Goal: Task Accomplishment & Management: Manage account settings

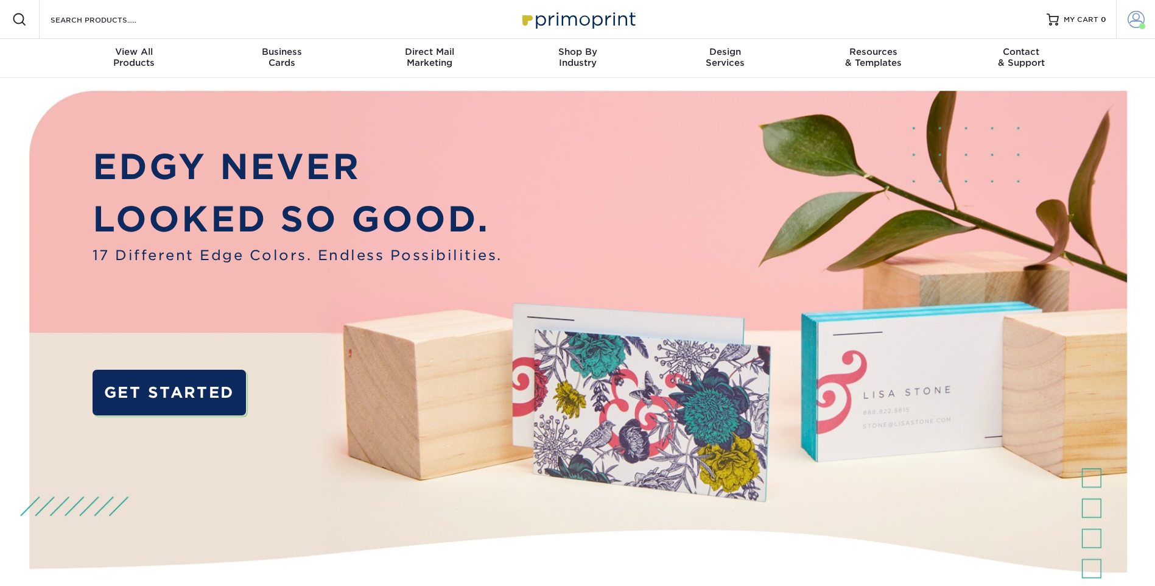
click at [1132, 30] on link "Account" at bounding box center [1135, 19] width 39 height 39
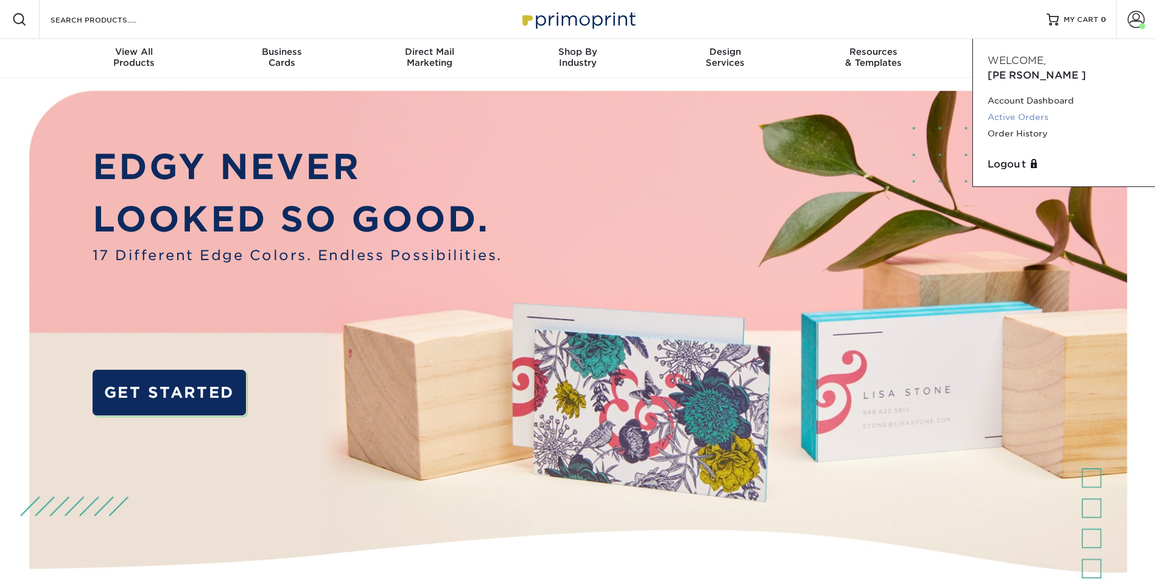
click at [1034, 109] on link "Active Orders" at bounding box center [1064, 117] width 153 height 16
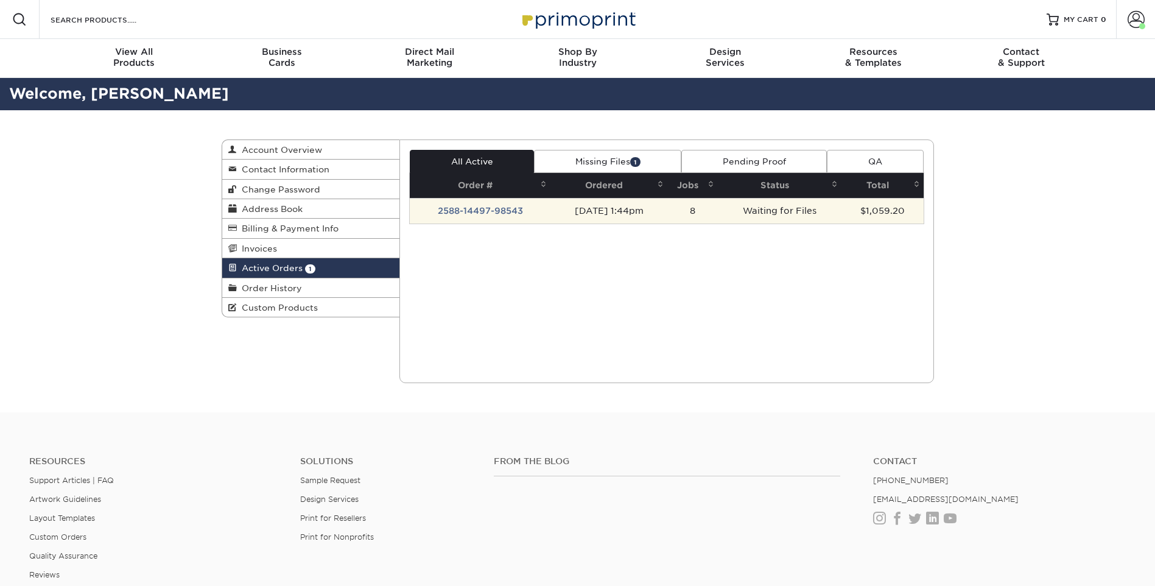
click at [483, 214] on td "2588-14497-98543" at bounding box center [480, 211] width 141 height 26
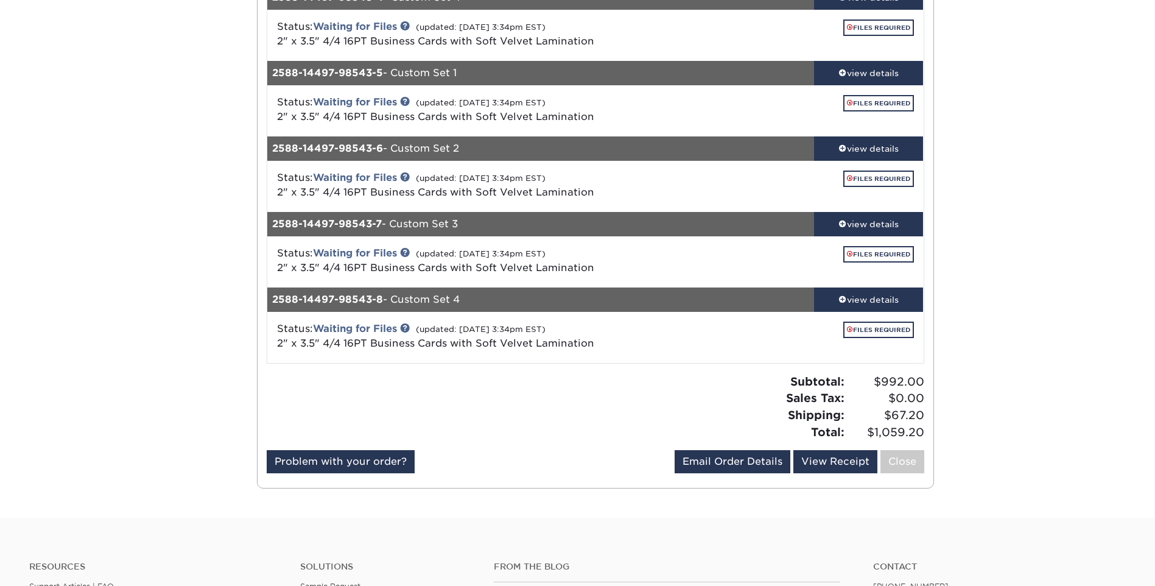
scroll to position [426, 0]
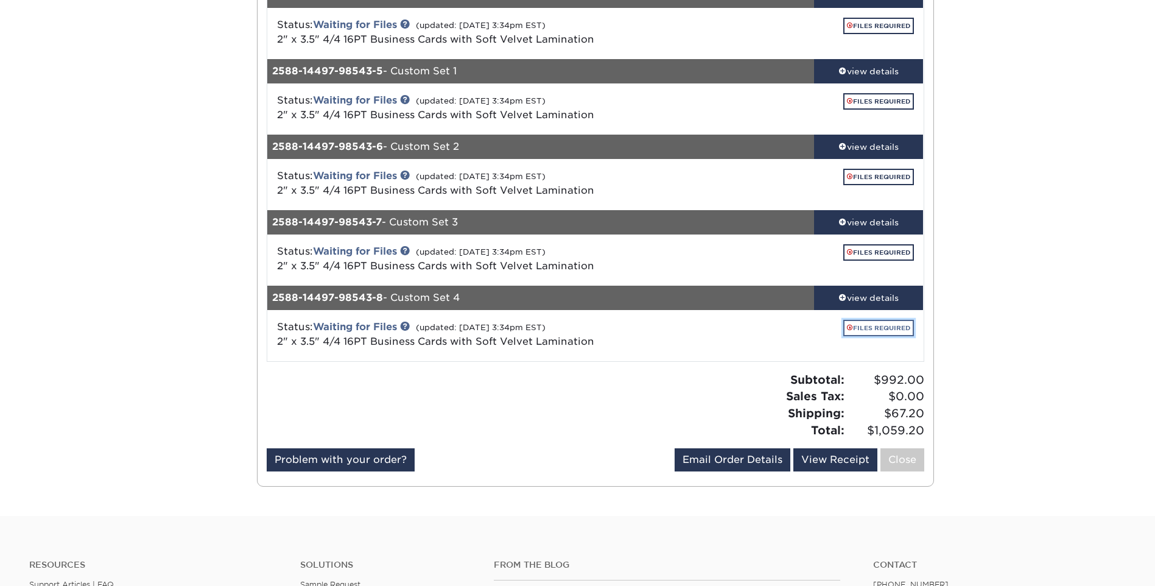
click at [875, 329] on link "FILES REQUIRED" at bounding box center [878, 328] width 71 height 16
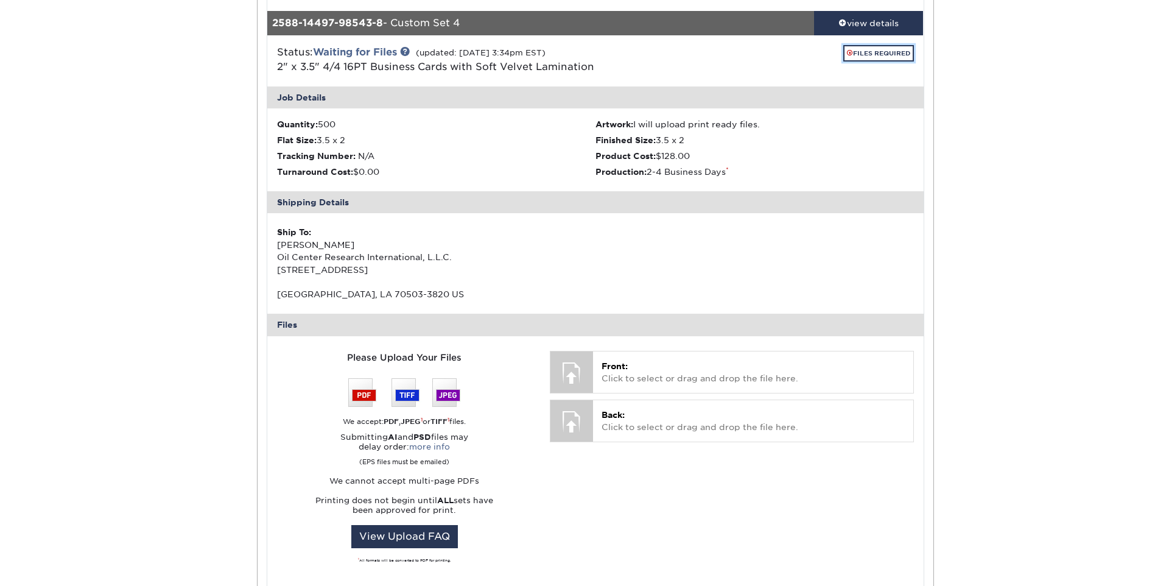
scroll to position [609, 0]
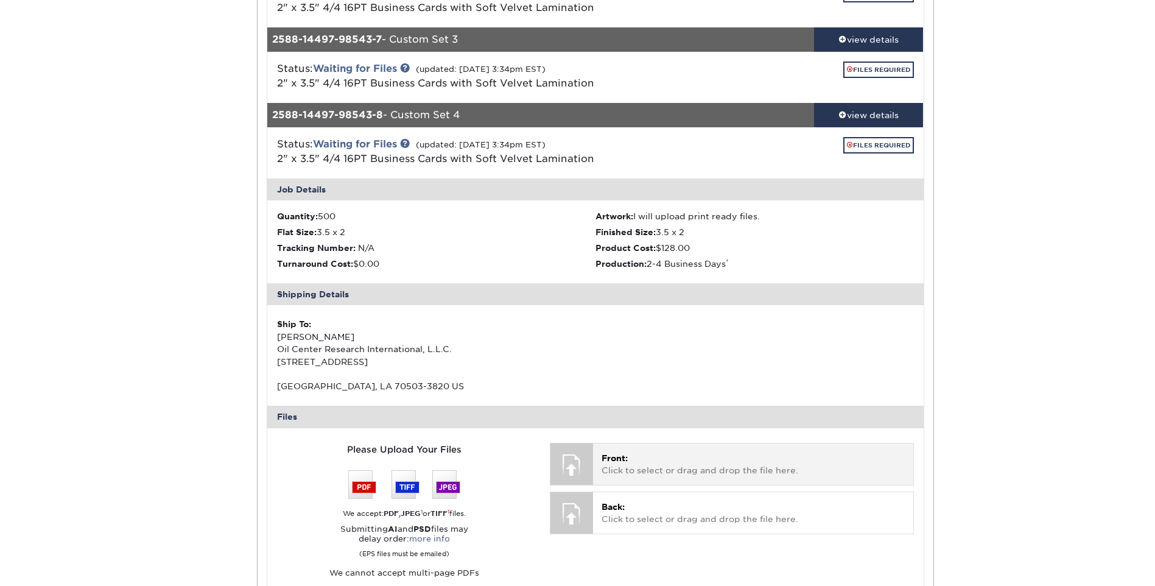
click at [663, 477] on div "Front: Click to select or drag and drop the file here. Choose file" at bounding box center [753, 463] width 320 height 41
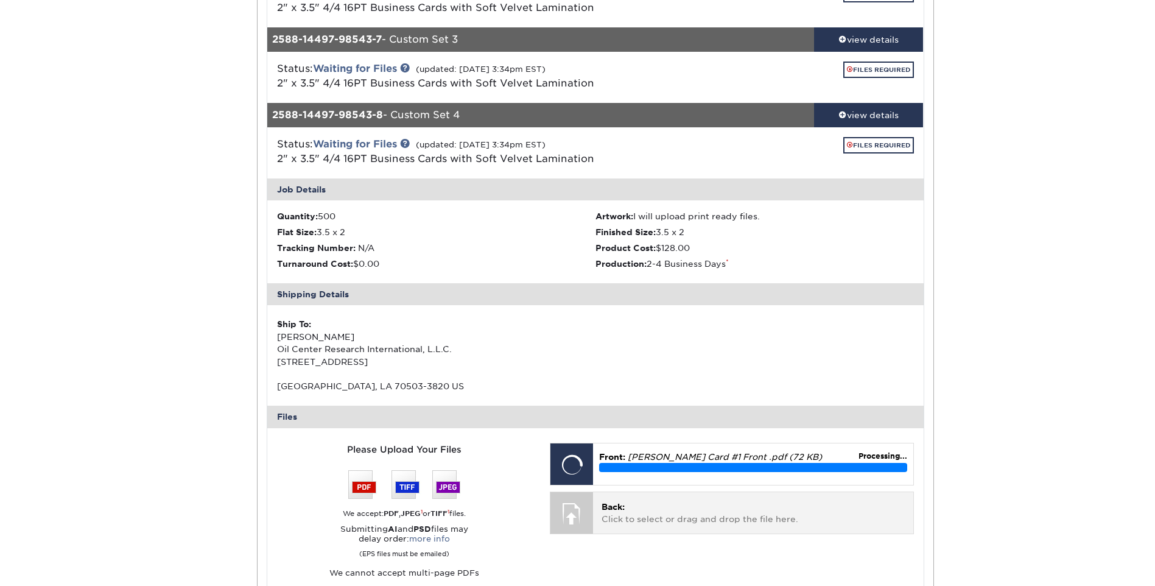
click at [665, 514] on p "Back: Click to select or drag and drop the file here." at bounding box center [753, 512] width 303 height 25
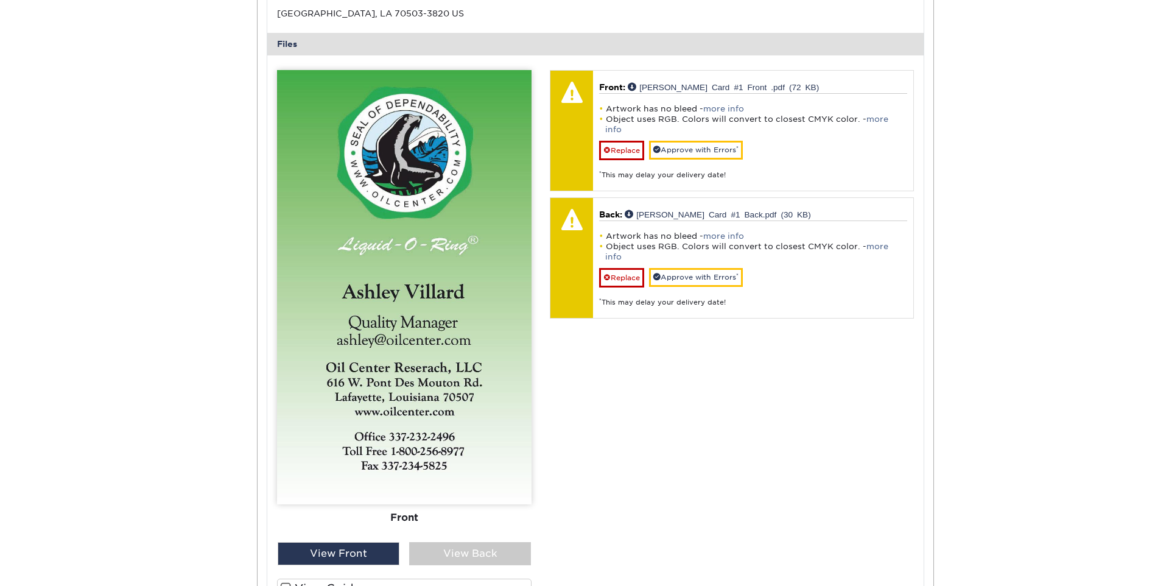
scroll to position [1035, 0]
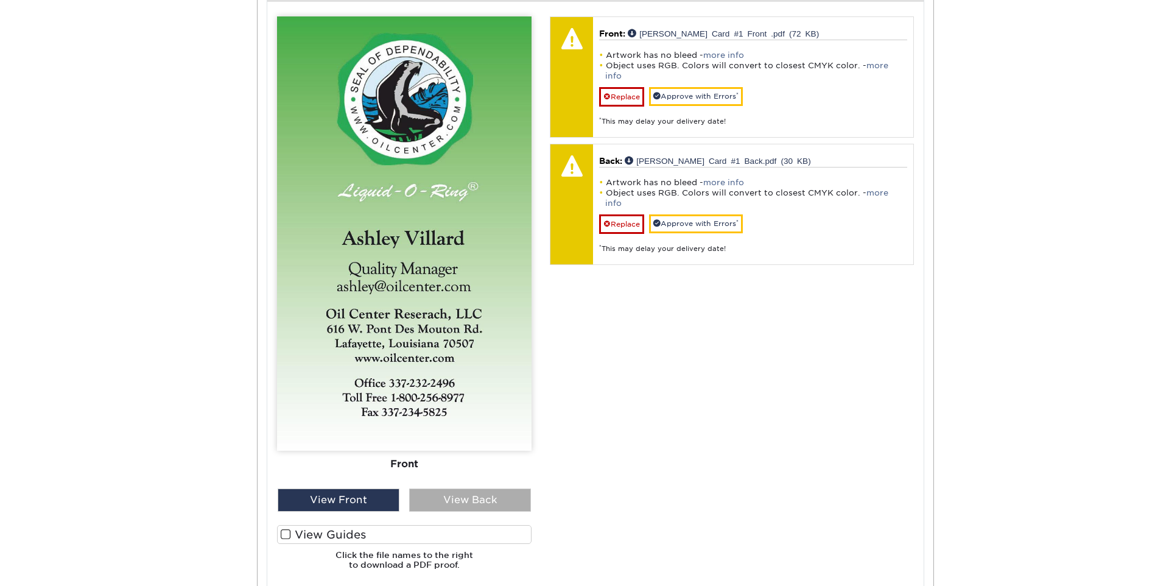
click at [475, 490] on div "View Back" at bounding box center [470, 499] width 122 height 23
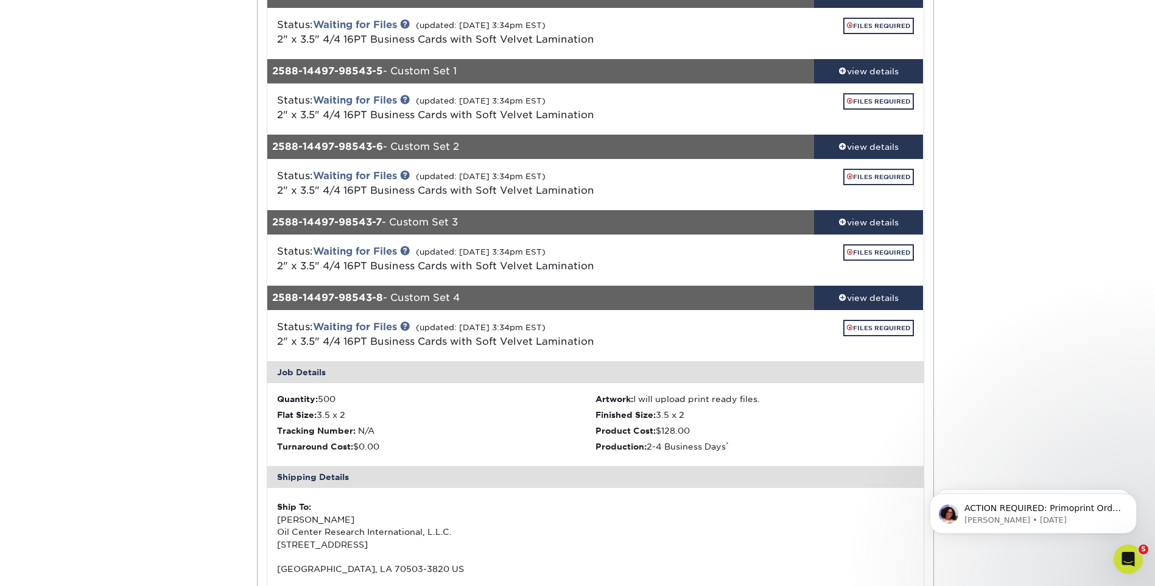
scroll to position [365, 0]
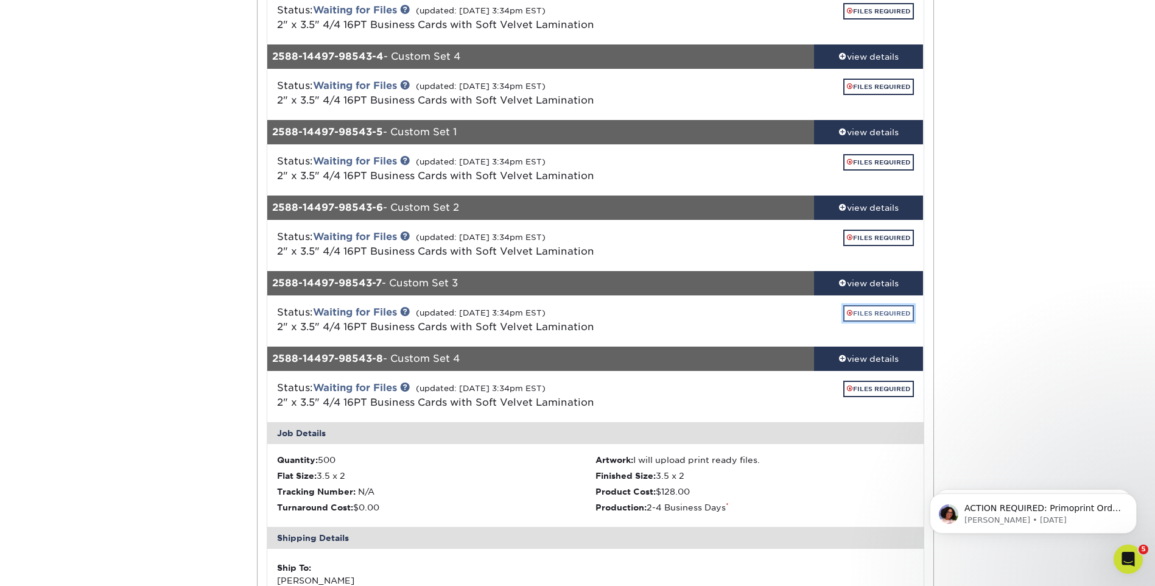
click at [868, 312] on link "FILES REQUIRED" at bounding box center [878, 313] width 71 height 16
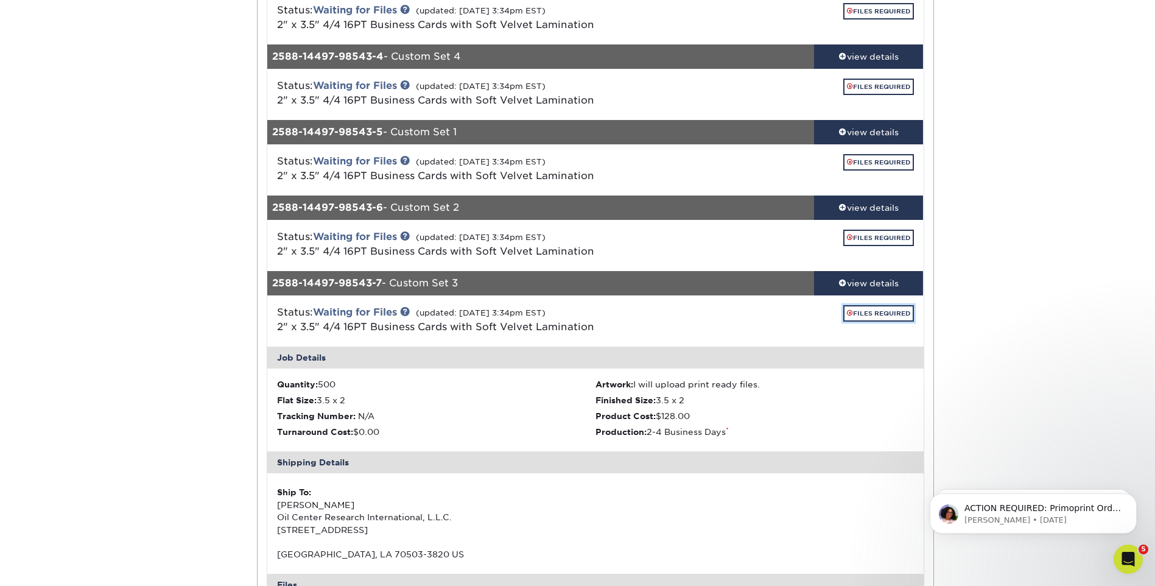
scroll to position [609, 0]
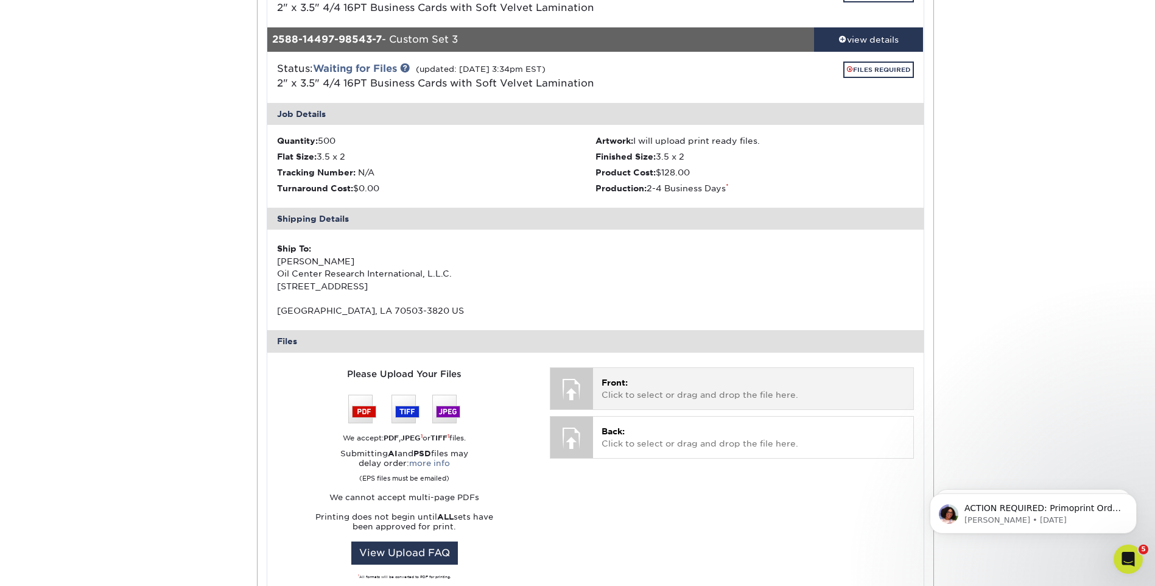
click at [717, 387] on p "Front: Click to select or drag and drop the file here." at bounding box center [753, 388] width 303 height 25
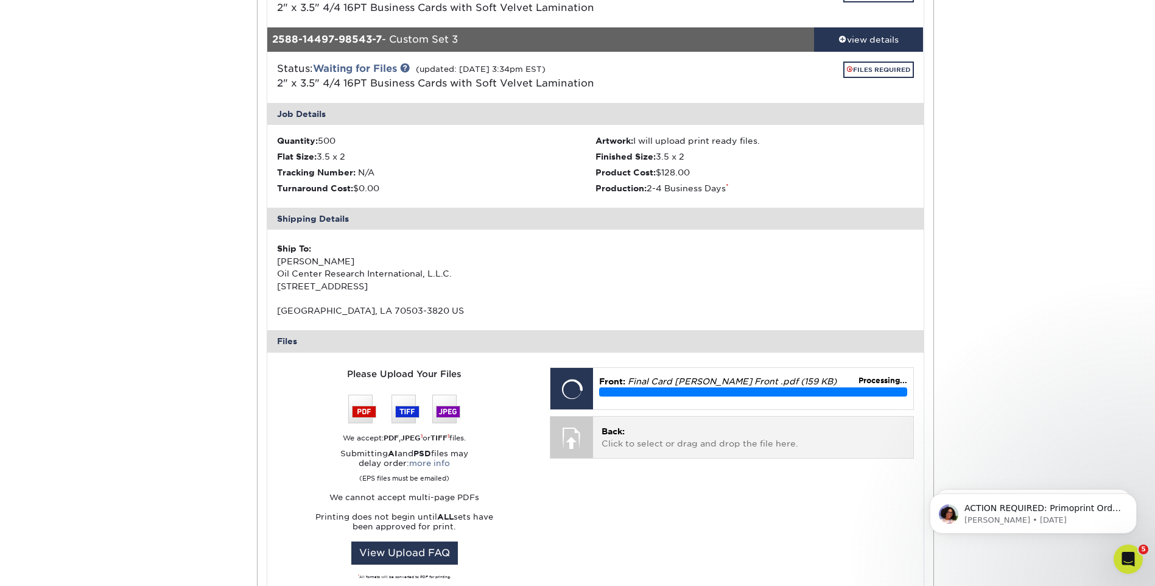
click at [626, 452] on div "Back: Click to select or drag and drop the file here. Choose file" at bounding box center [753, 436] width 320 height 41
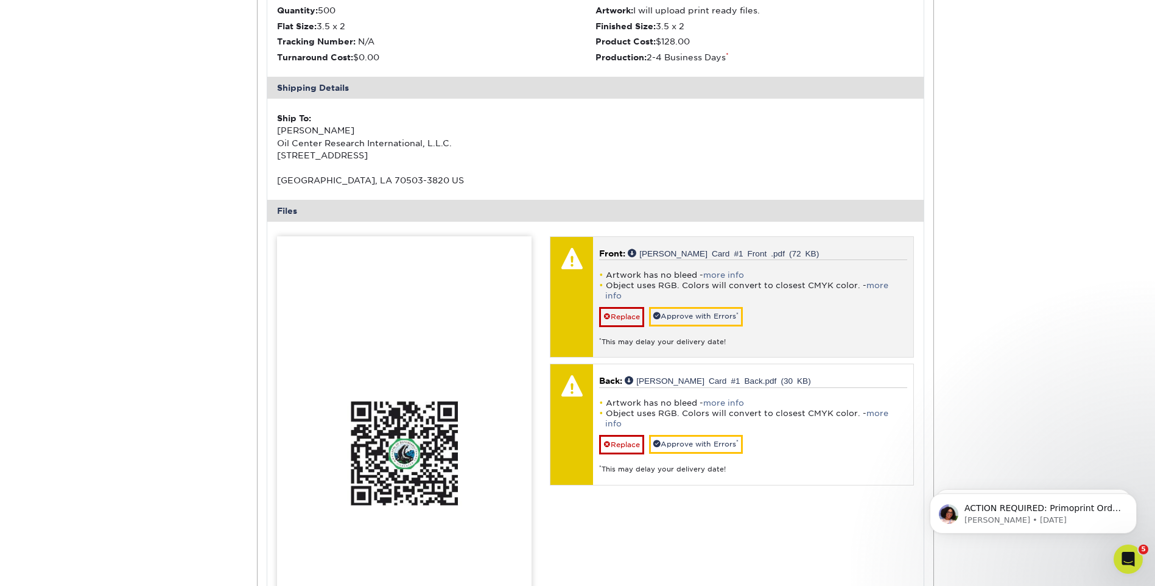
scroll to position [1705, 0]
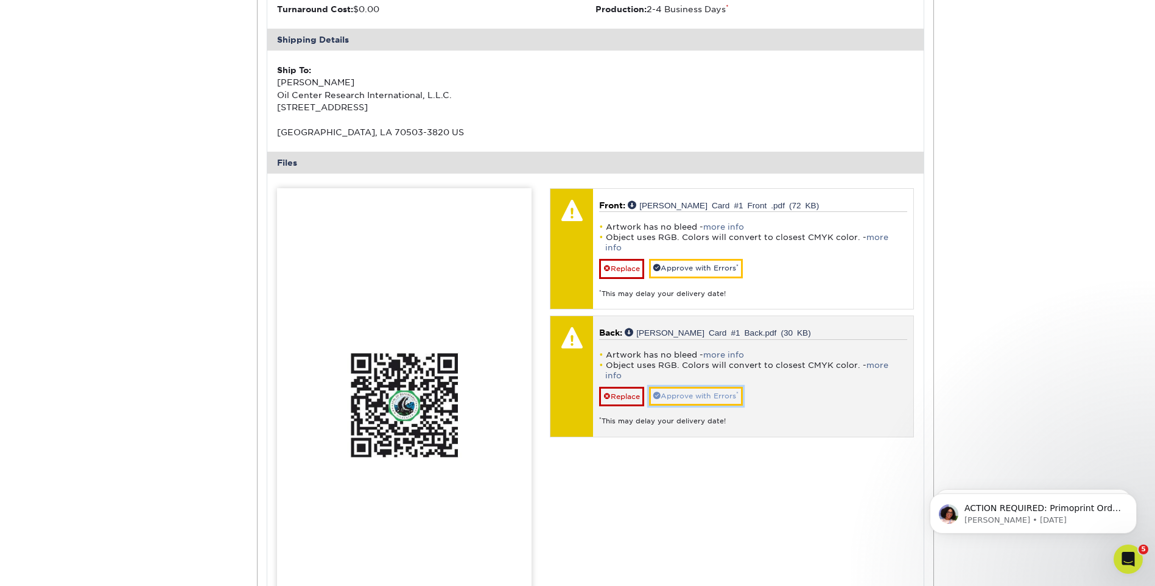
click at [691, 387] on link "Approve with Errors *" at bounding box center [696, 396] width 94 height 19
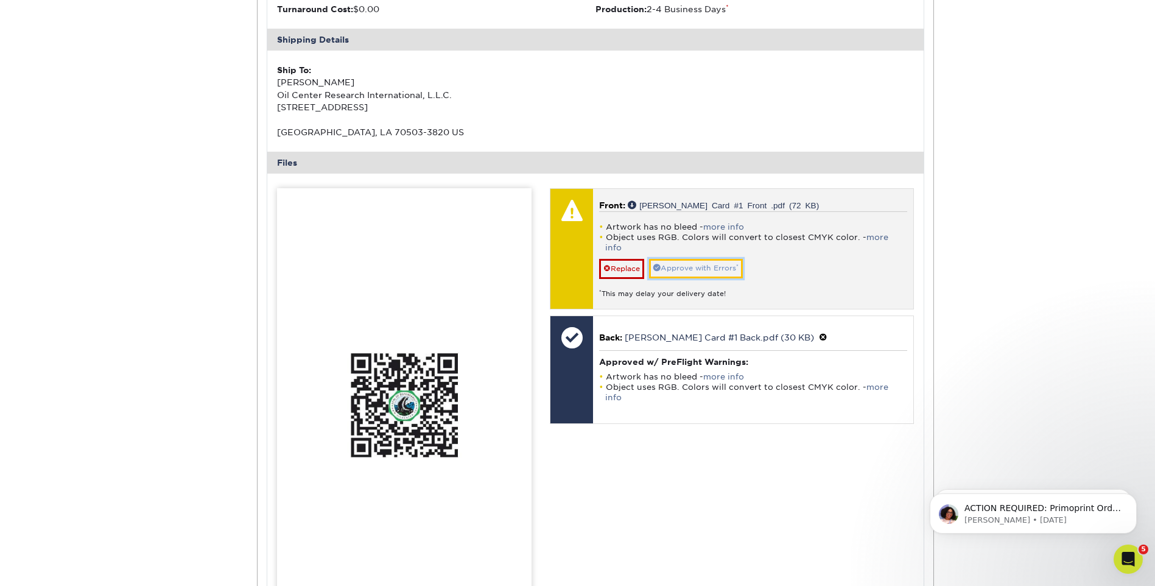
click at [690, 267] on link "Approve with Errors *" at bounding box center [696, 268] width 94 height 19
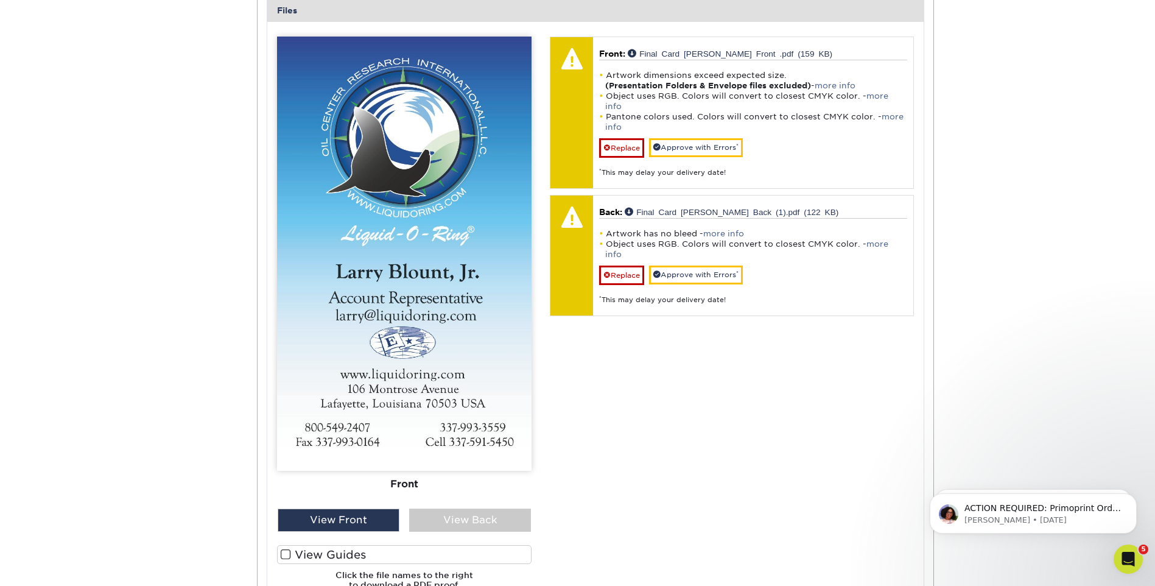
scroll to position [913, 0]
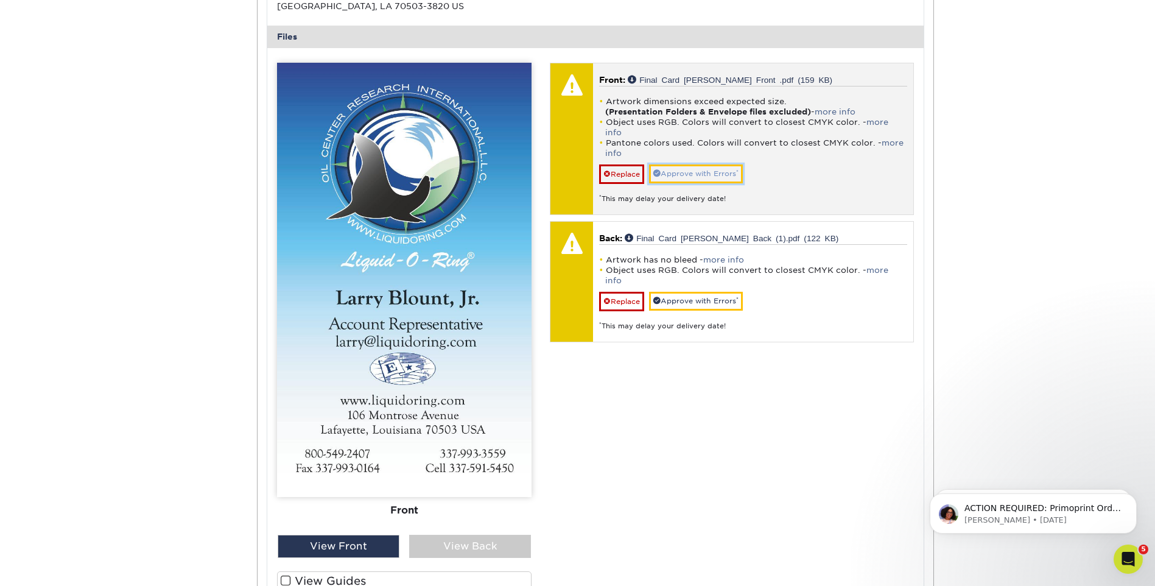
click at [731, 164] on link "Approve with Errors *" at bounding box center [696, 173] width 94 height 19
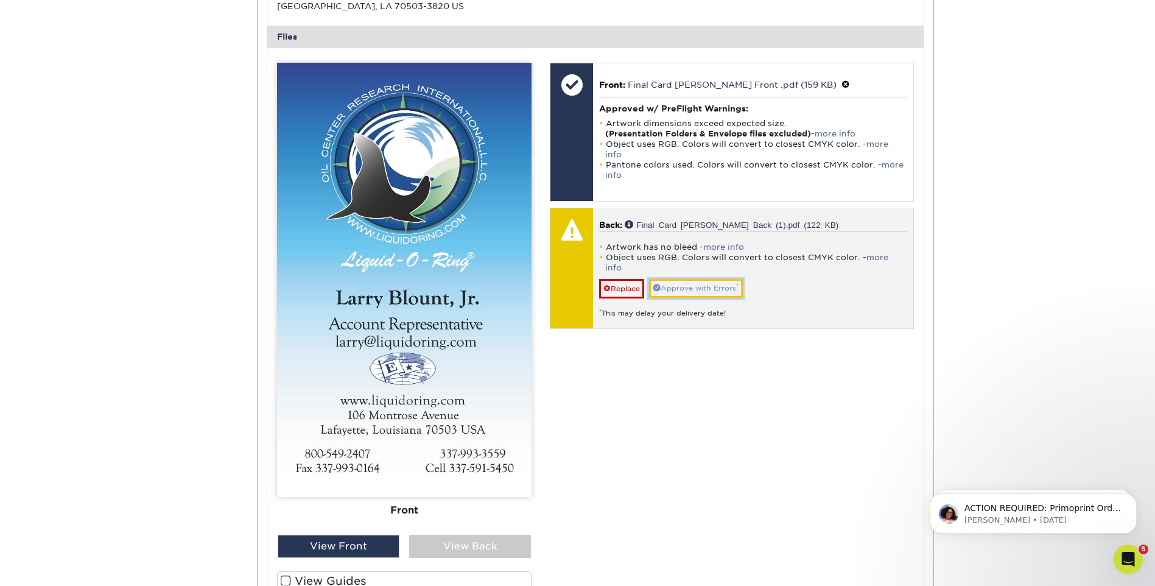
click at [725, 279] on link "Approve with Errors *" at bounding box center [696, 288] width 94 height 19
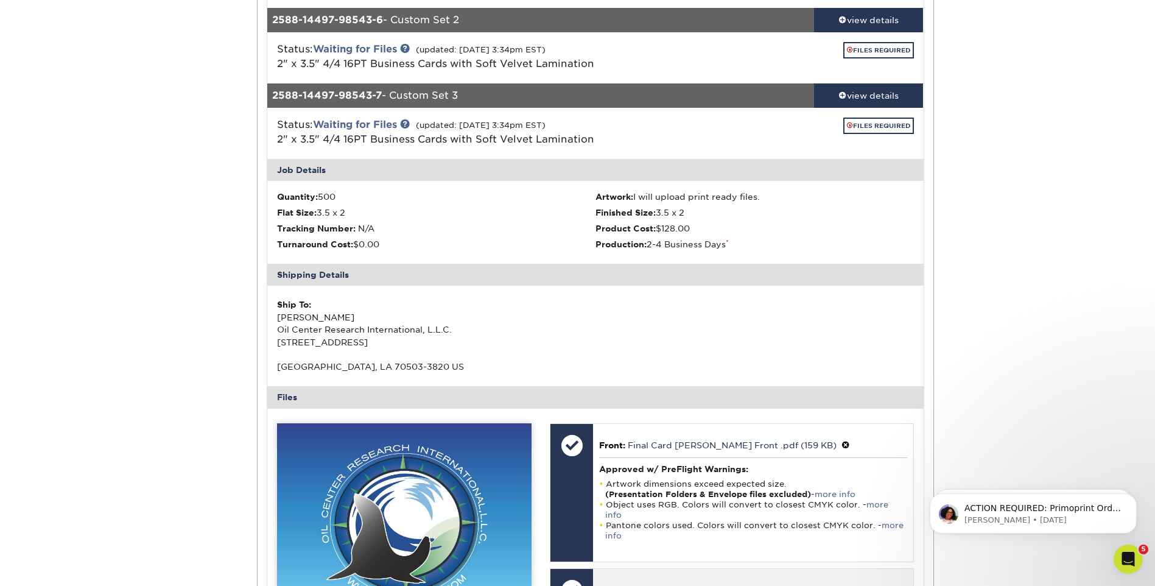
scroll to position [365, 0]
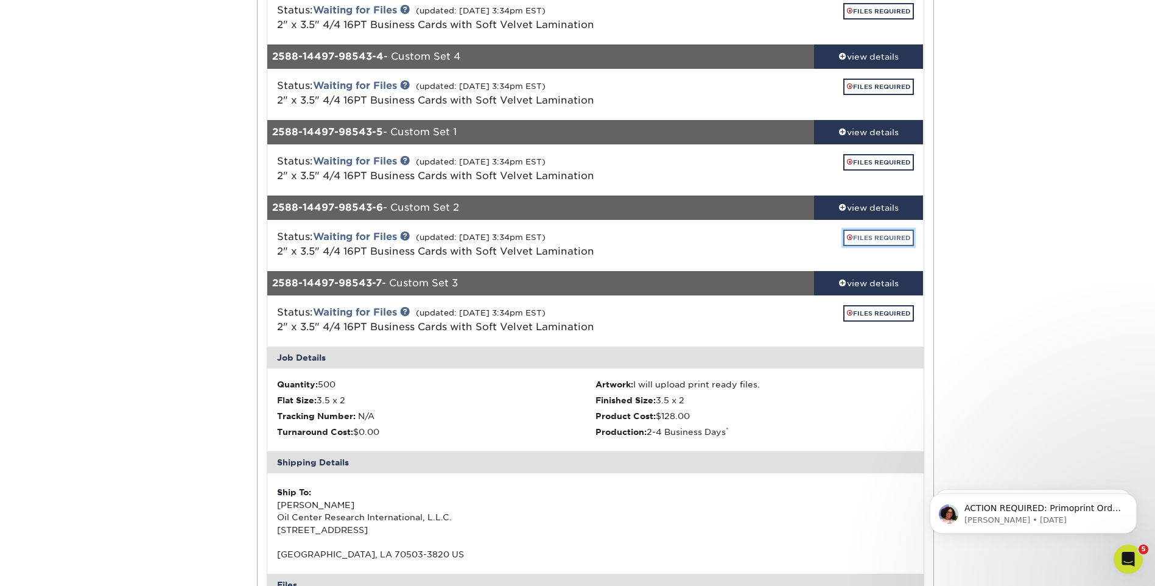
click at [847, 238] on span at bounding box center [850, 237] width 6 height 7
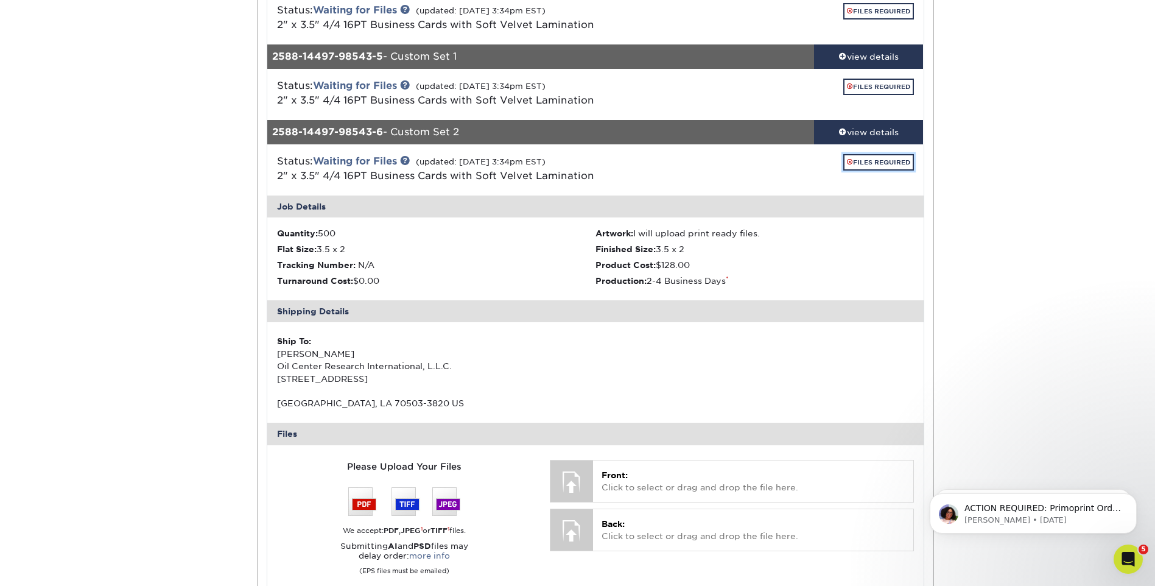
scroll to position [548, 0]
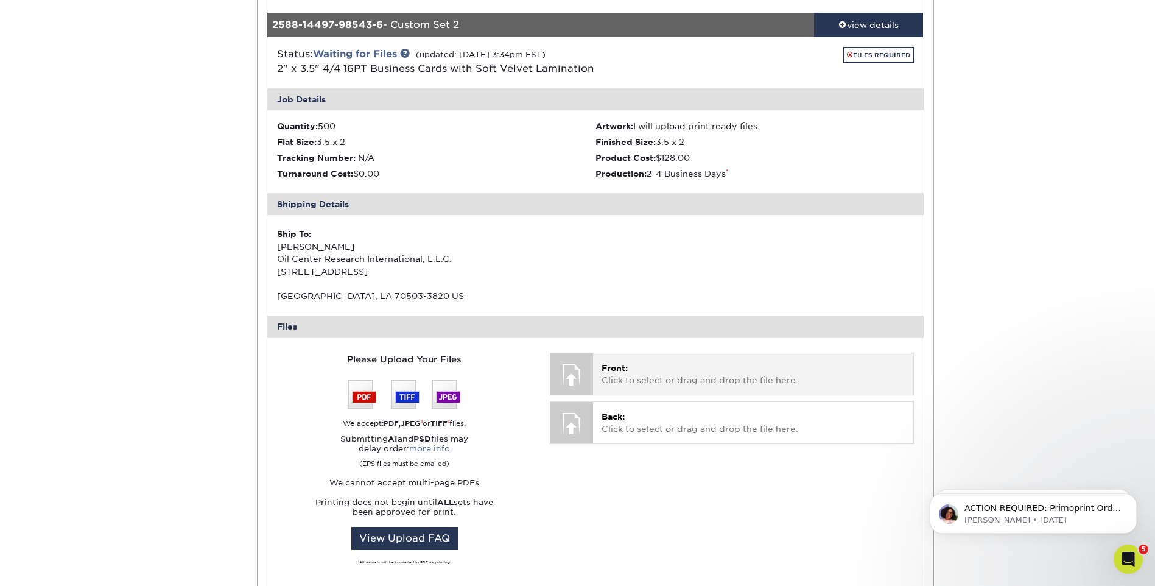
click at [709, 384] on p "Front: Click to select or drag and drop the file here." at bounding box center [753, 374] width 303 height 25
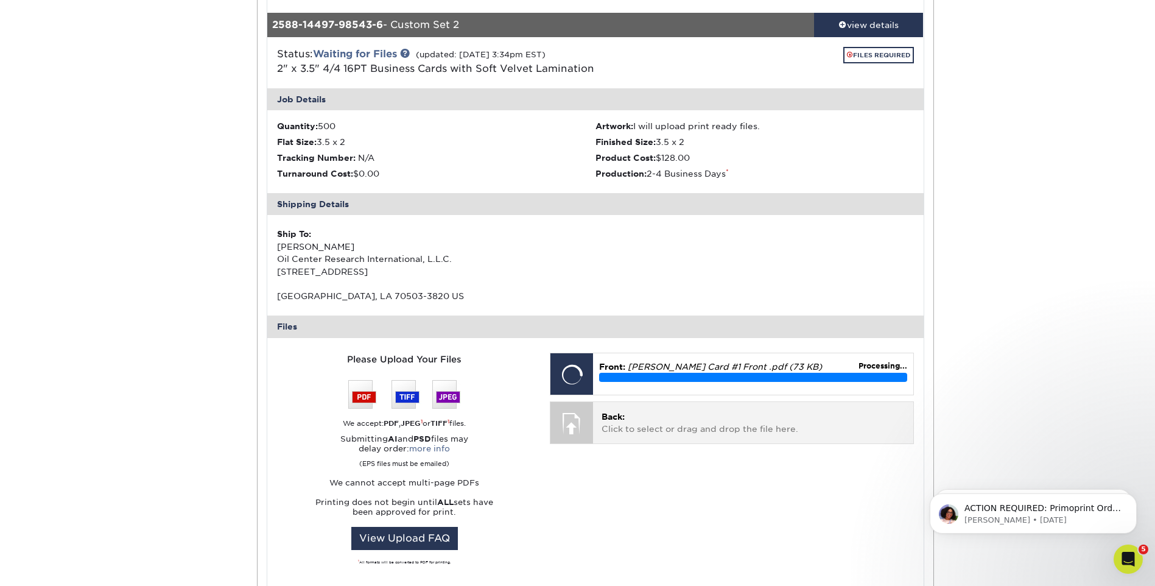
click at [606, 431] on p "Back: Click to select or drag and drop the file here." at bounding box center [753, 422] width 303 height 25
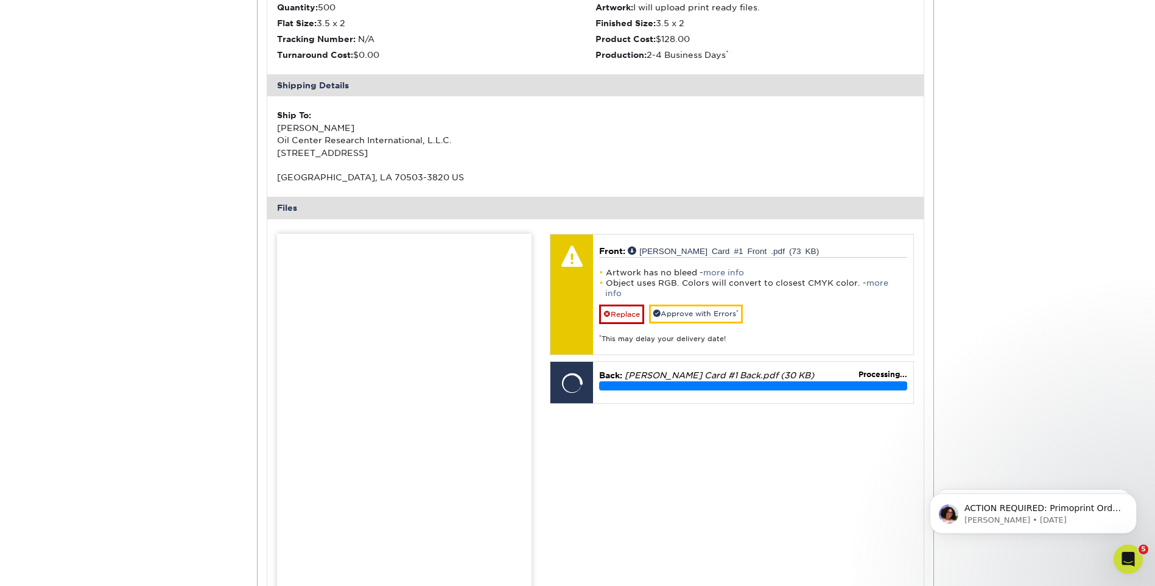
scroll to position [731, 0]
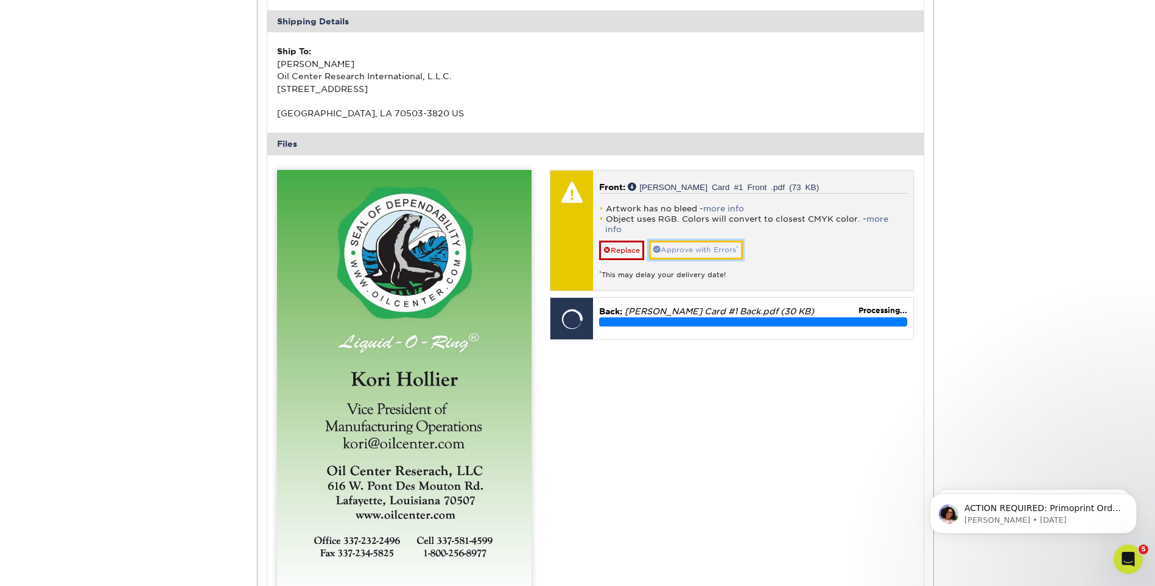
click at [708, 244] on link "Approve with Errors *" at bounding box center [696, 250] width 94 height 19
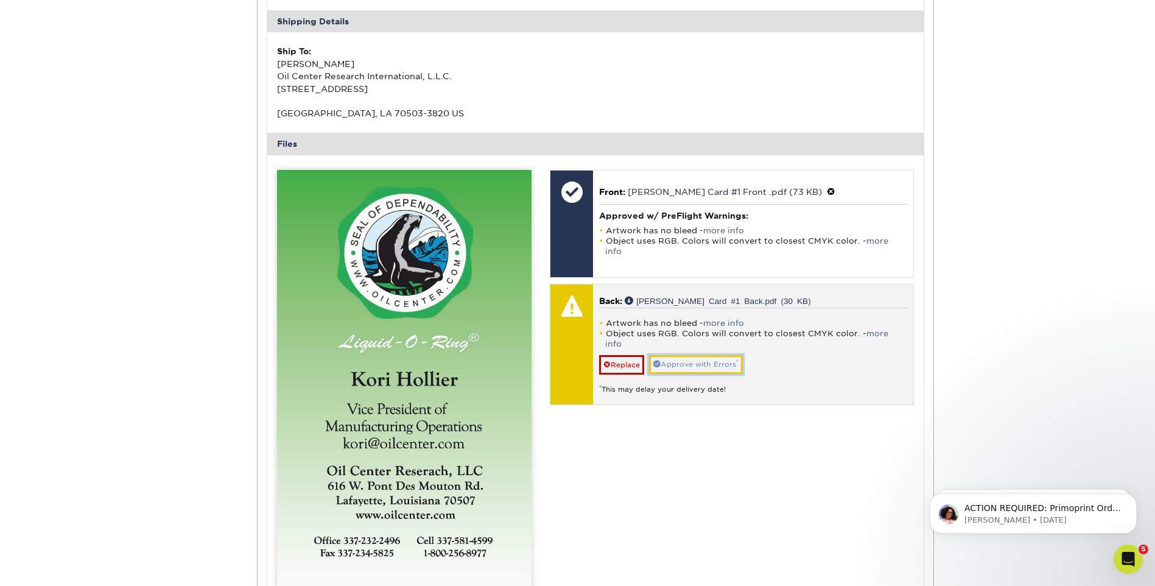
click at [738, 355] on link "Approve with Errors *" at bounding box center [696, 364] width 94 height 19
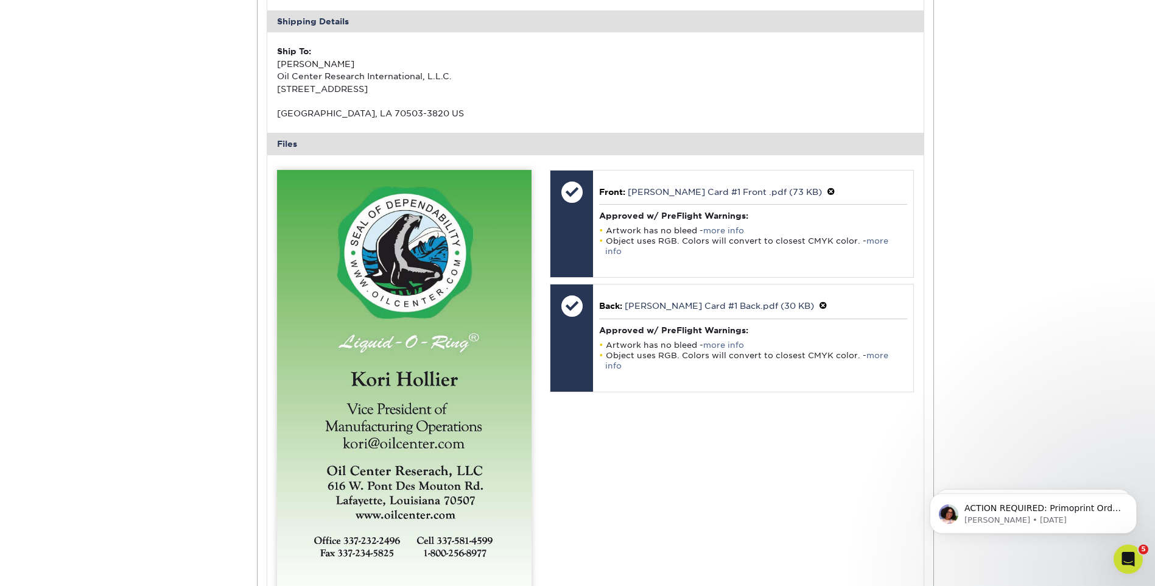
scroll to position [852, 0]
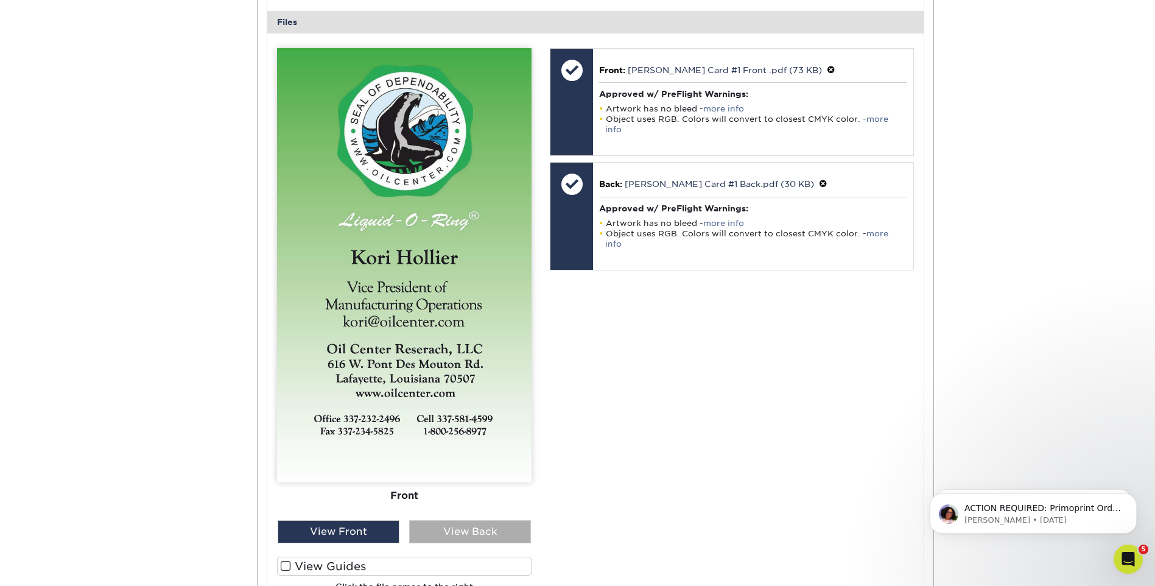
click at [461, 522] on div "View Back" at bounding box center [470, 531] width 122 height 23
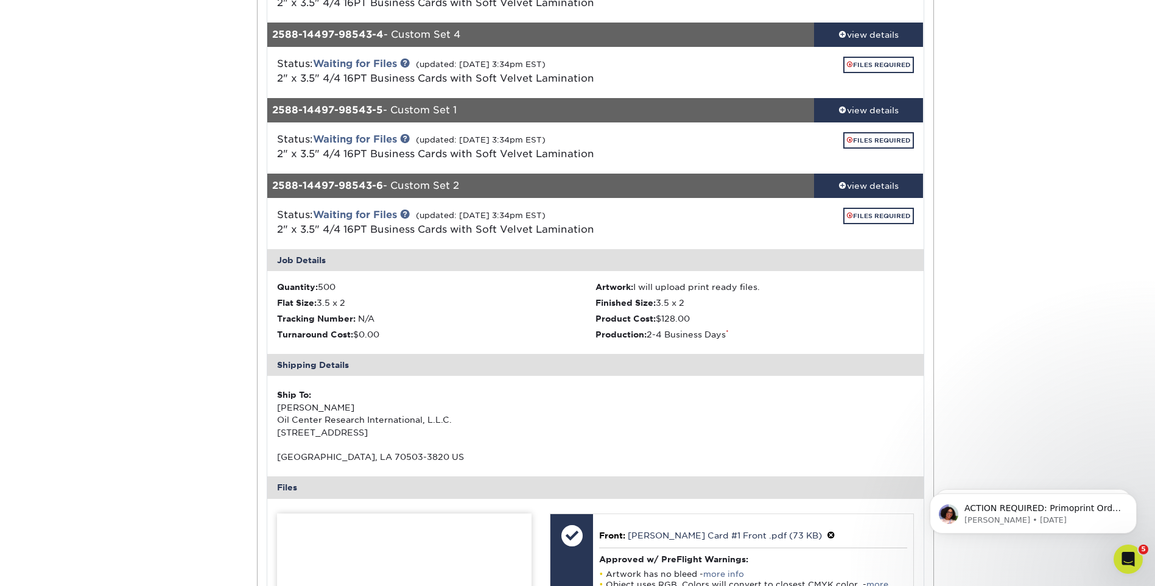
scroll to position [304, 0]
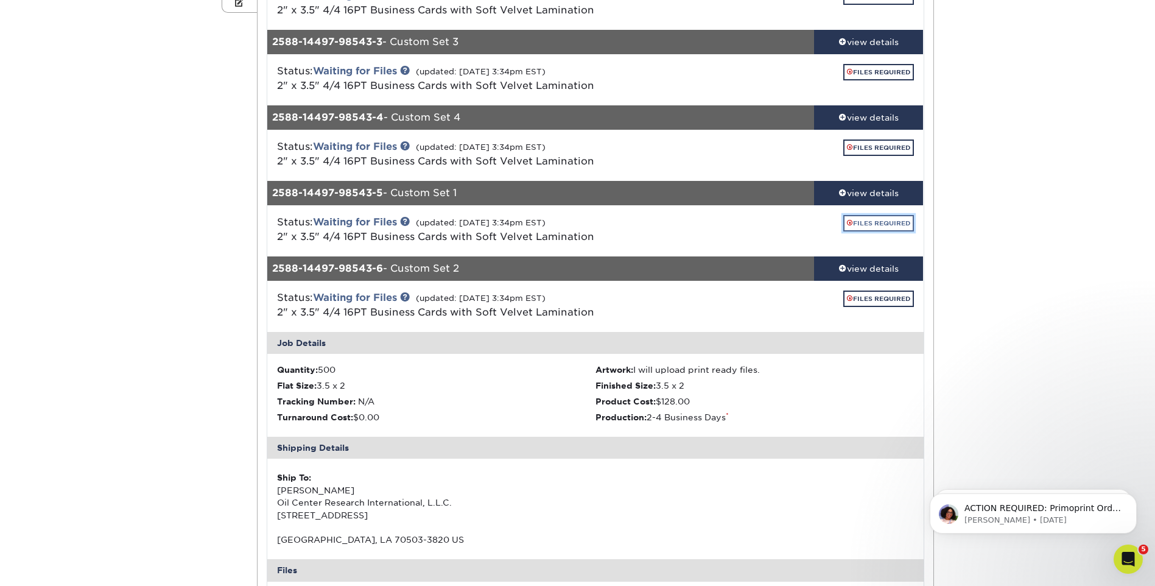
click at [874, 219] on link "FILES REQUIRED" at bounding box center [878, 223] width 71 height 16
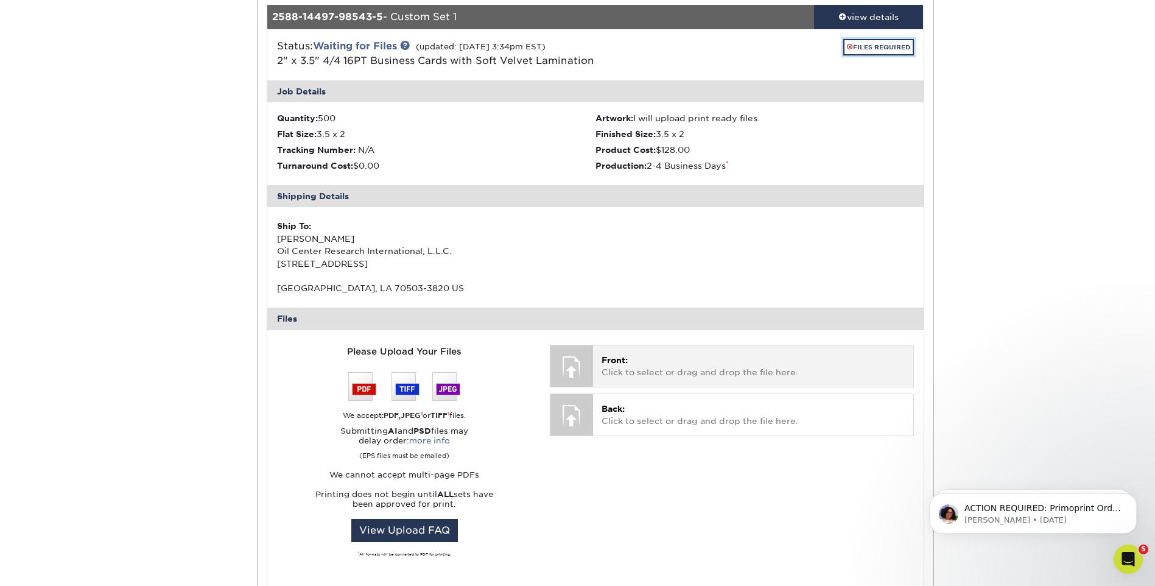
scroll to position [487, 0]
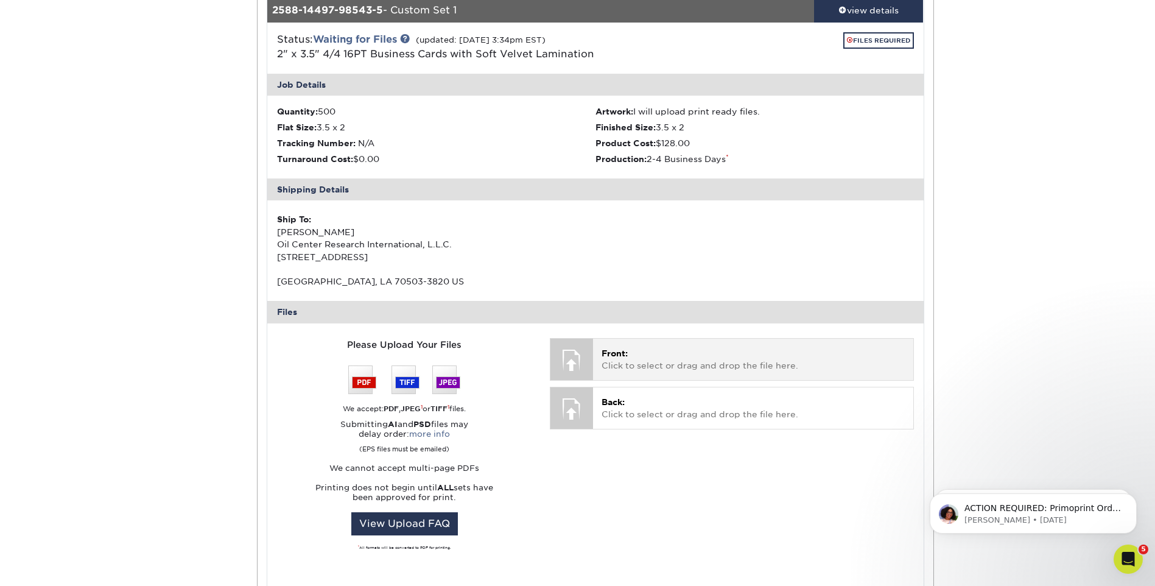
click at [629, 361] on p "Front: Click to select or drag and drop the file here." at bounding box center [753, 359] width 303 height 25
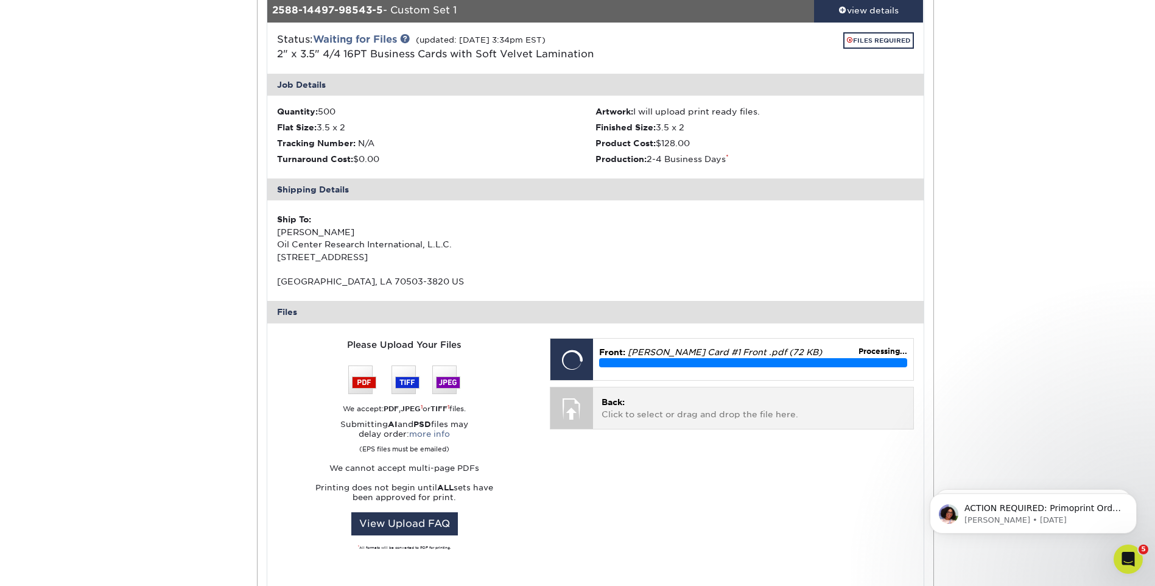
click at [647, 413] on p "Back: Click to select or drag and drop the file here." at bounding box center [753, 408] width 303 height 25
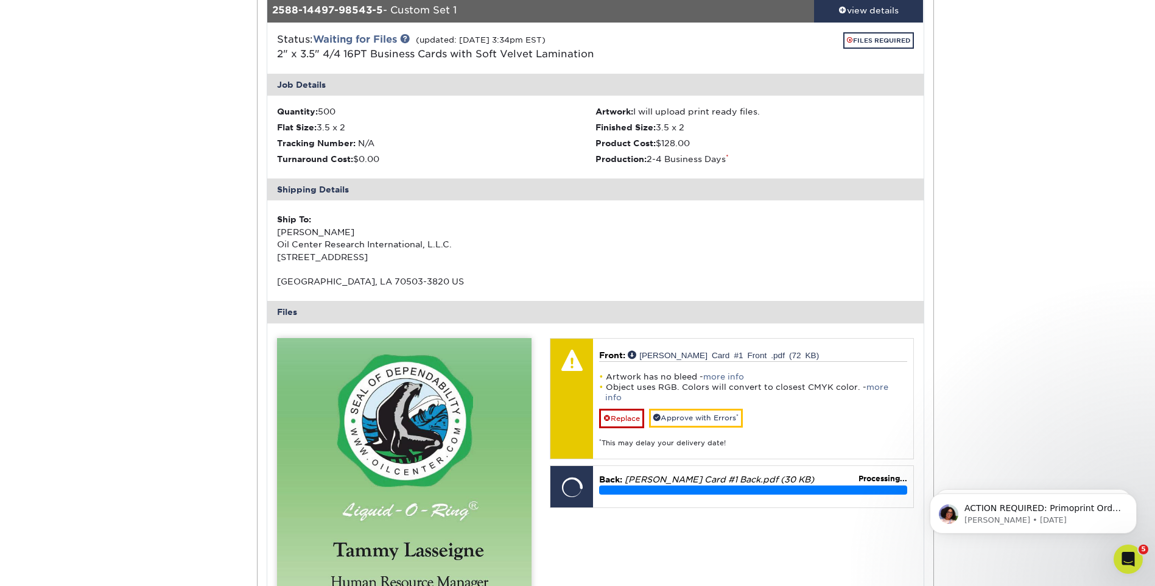
scroll to position [731, 0]
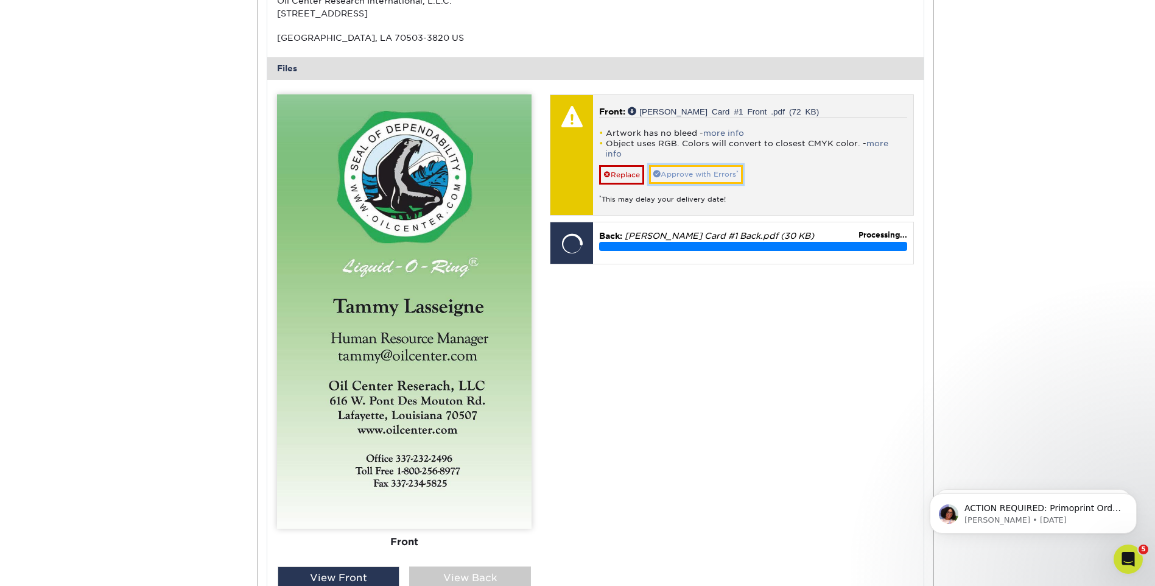
click at [692, 165] on link "Approve with Errors *" at bounding box center [696, 174] width 94 height 19
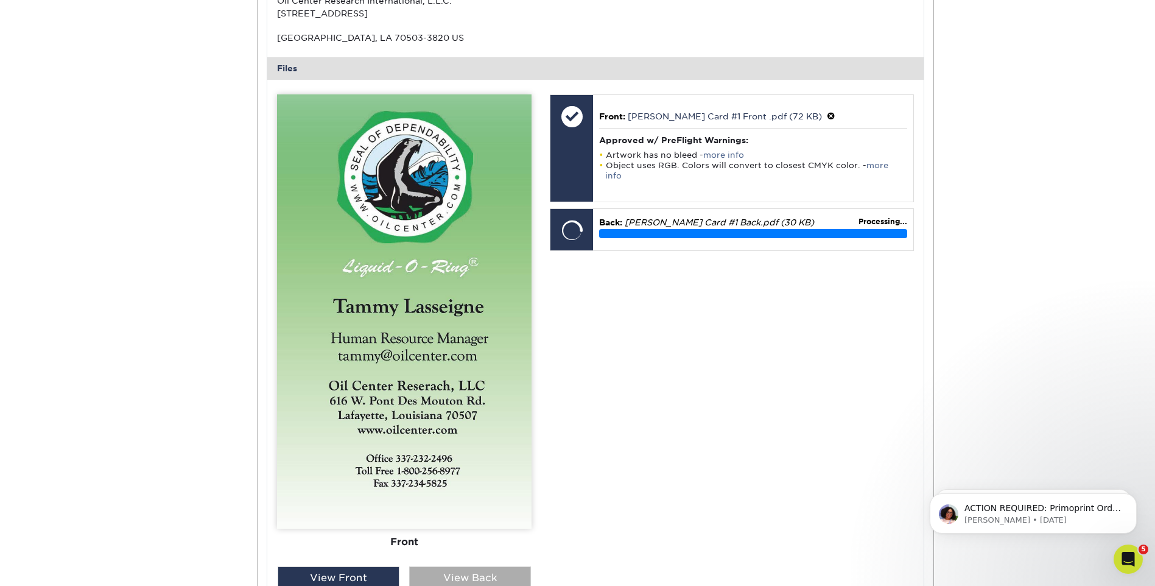
click at [508, 566] on div "View Back" at bounding box center [470, 577] width 122 height 23
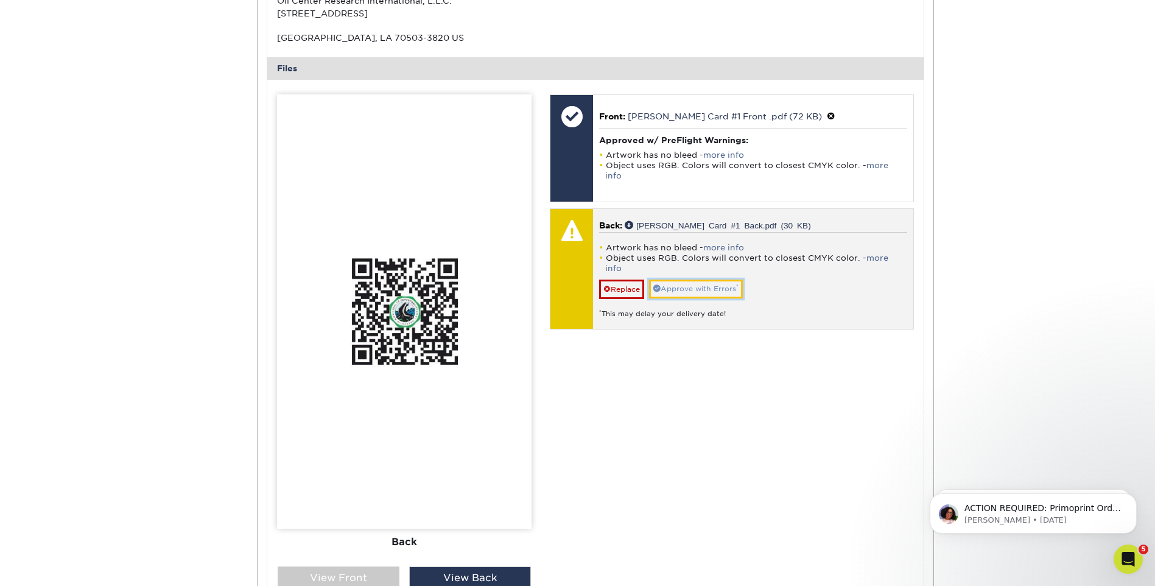
click at [693, 279] on link "Approve with Errors *" at bounding box center [696, 288] width 94 height 19
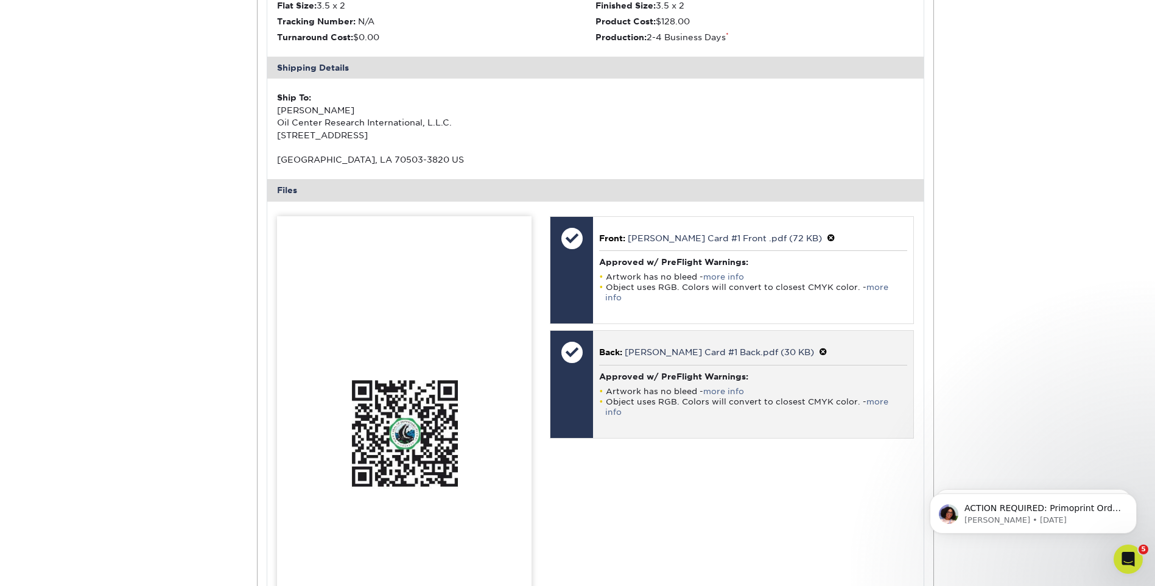
scroll to position [365, 0]
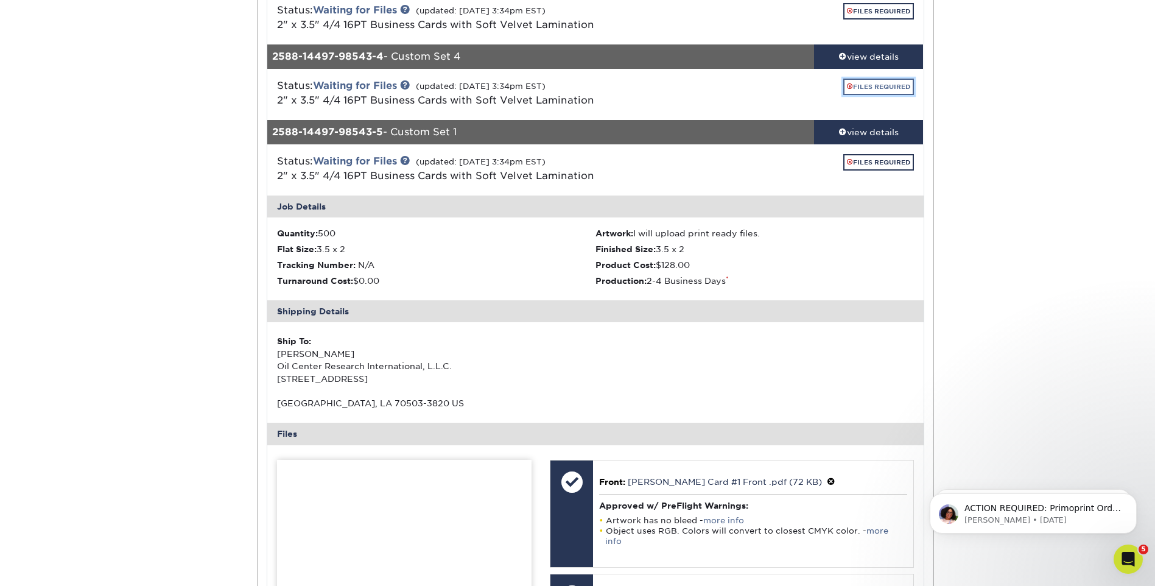
click at [897, 87] on link "FILES REQUIRED" at bounding box center [878, 87] width 71 height 16
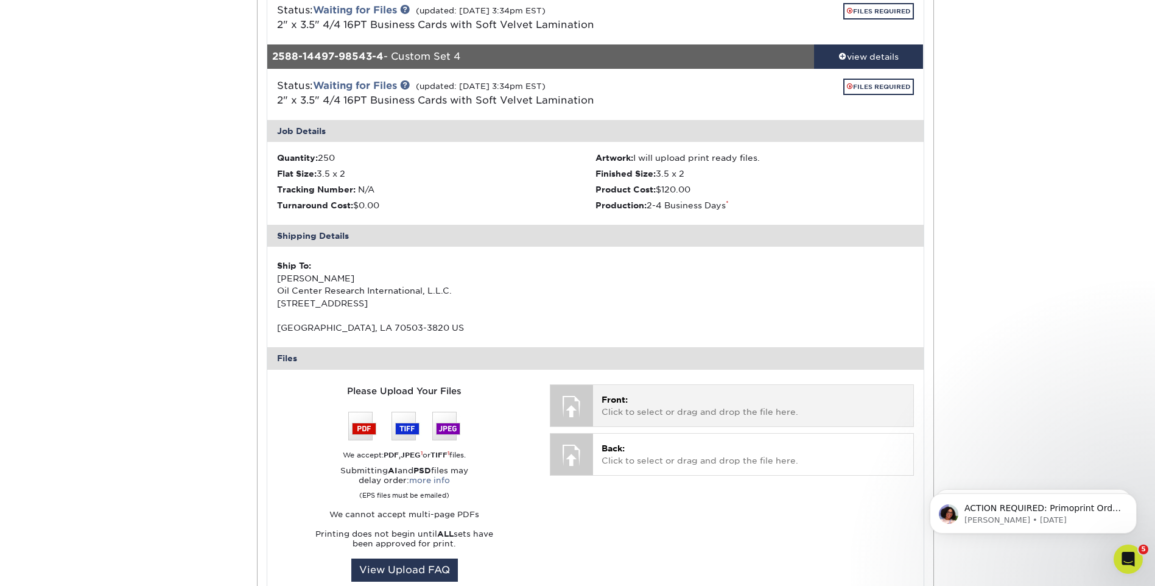
click at [686, 415] on p "Front: Click to select or drag and drop the file here." at bounding box center [753, 405] width 303 height 25
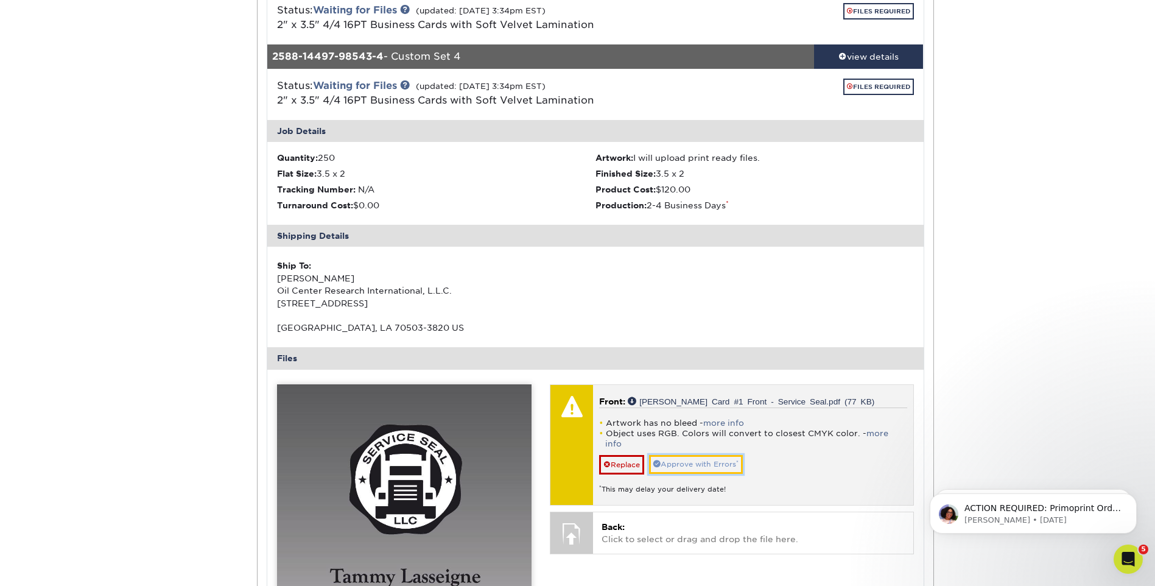
click at [690, 458] on link "Approve with Errors *" at bounding box center [696, 464] width 94 height 19
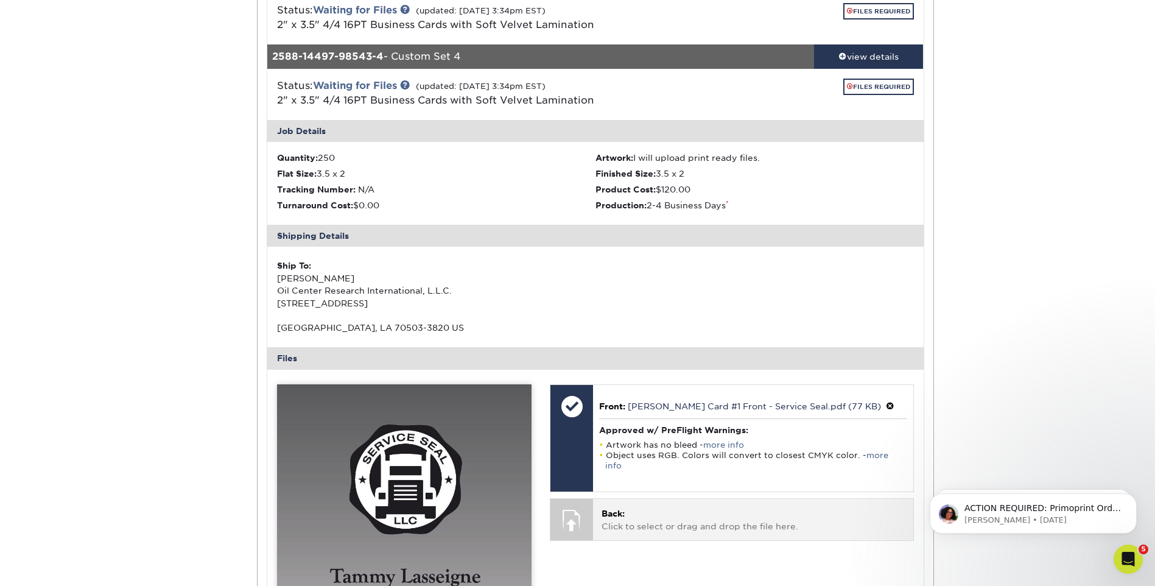
click at [653, 517] on p "Back: Click to select or drag and drop the file here." at bounding box center [753, 519] width 303 height 25
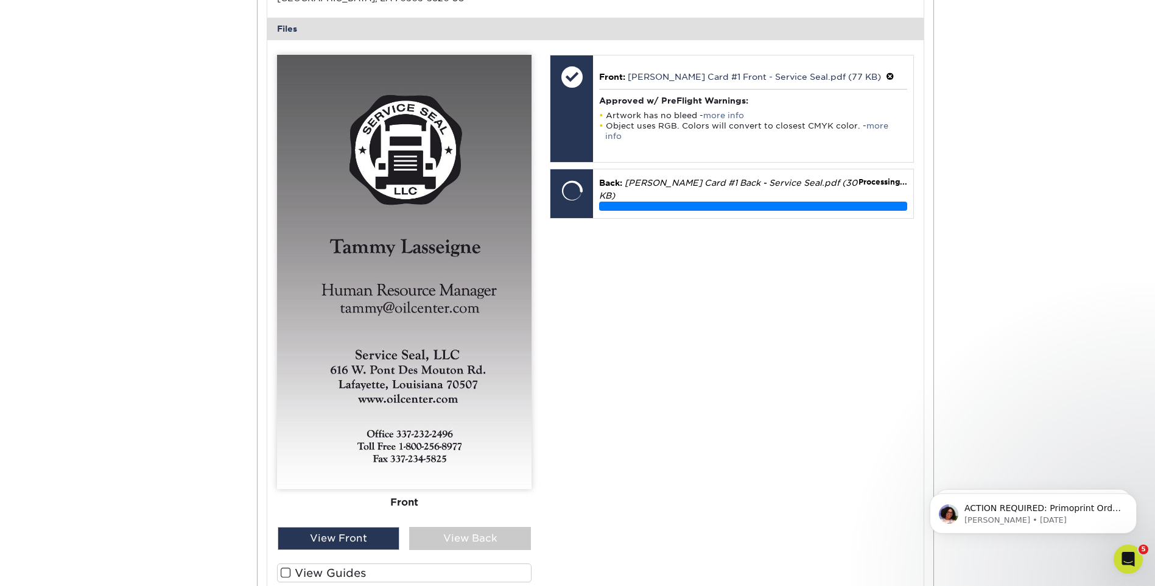
scroll to position [792, 0]
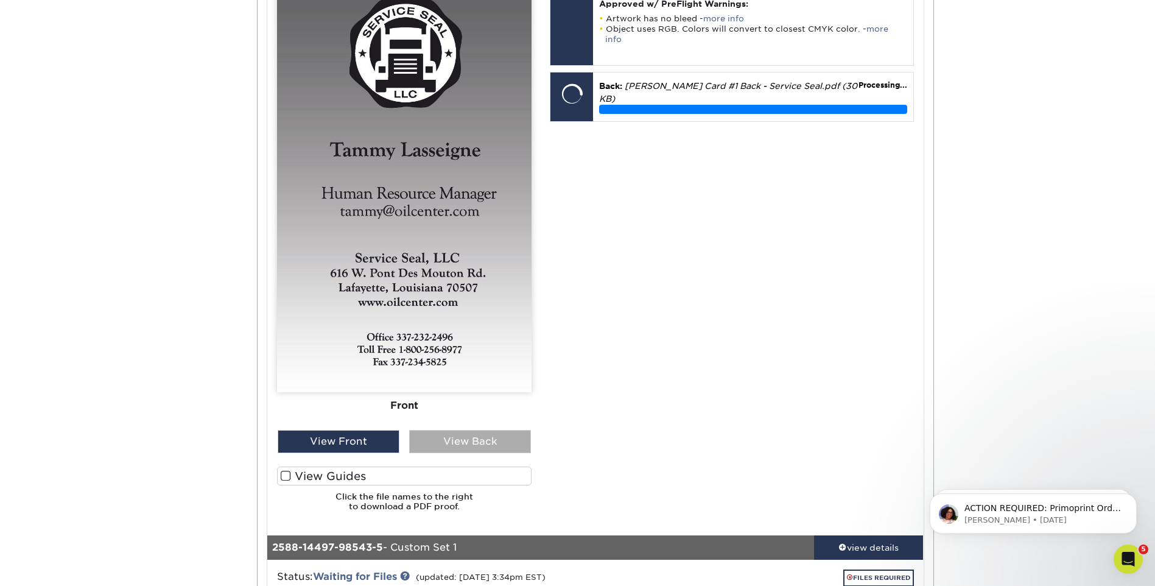
click at [471, 447] on div "View Back" at bounding box center [470, 441] width 122 height 23
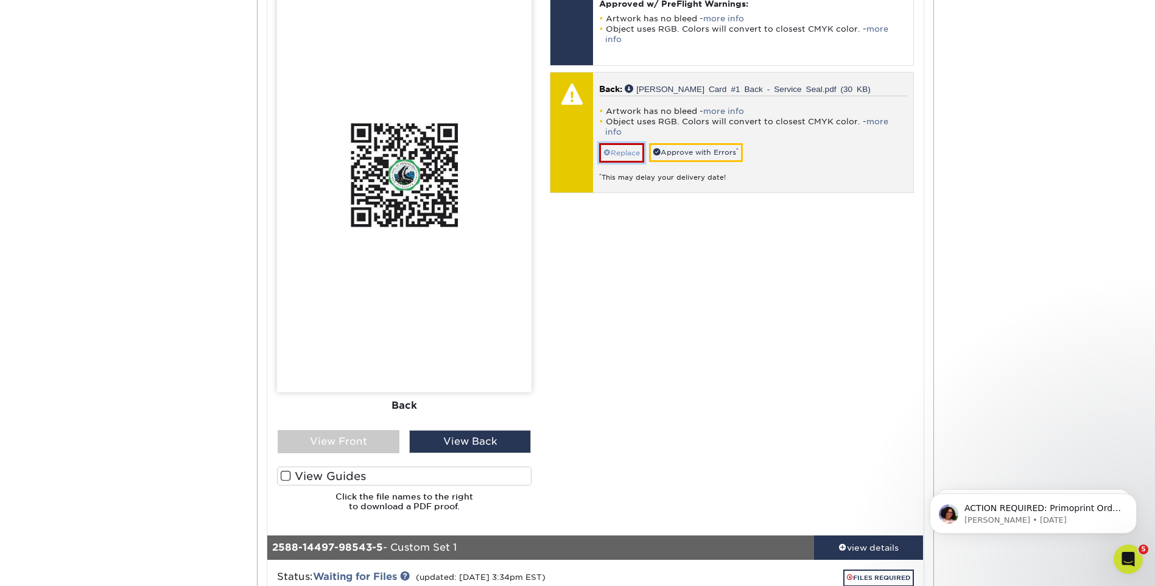
click at [637, 143] on link "Replace" at bounding box center [621, 152] width 45 height 19
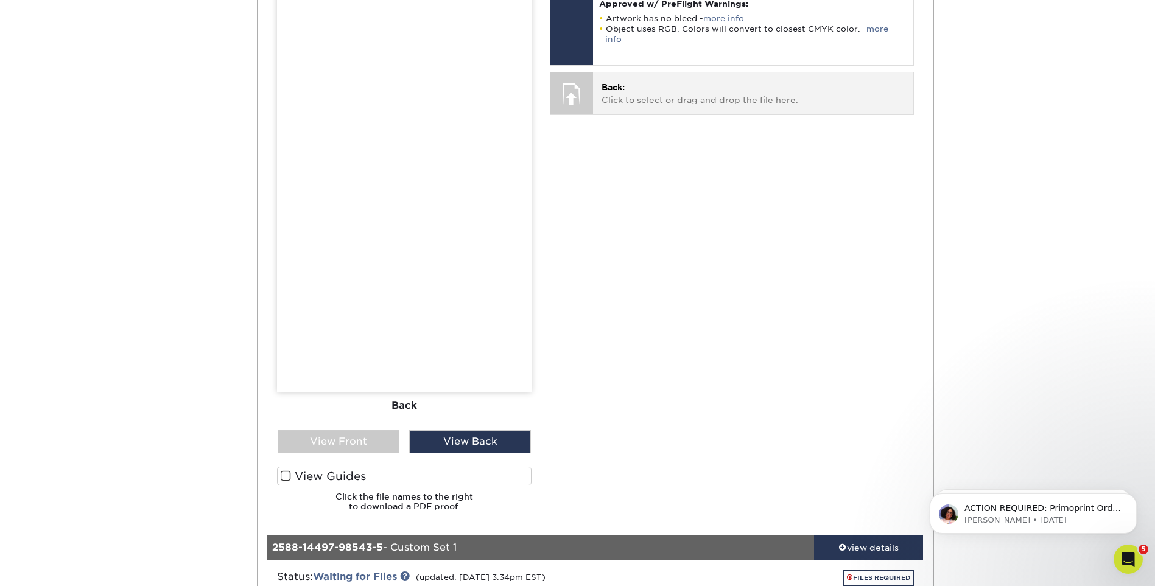
click at [659, 91] on p "Back: Click to select or drag and drop the file here." at bounding box center [753, 93] width 303 height 25
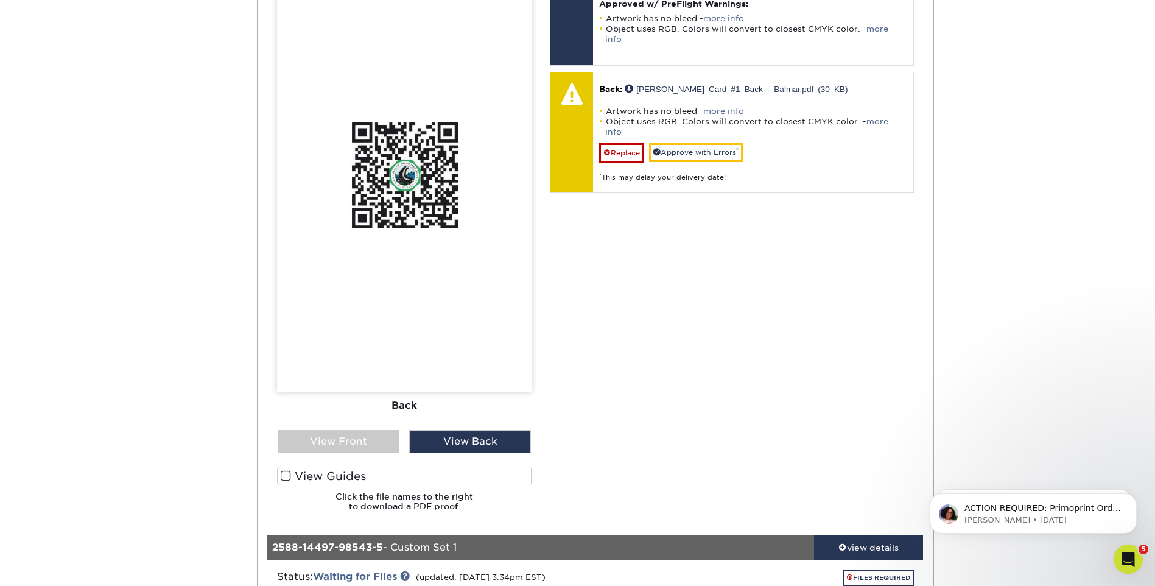
scroll to position [670, 0]
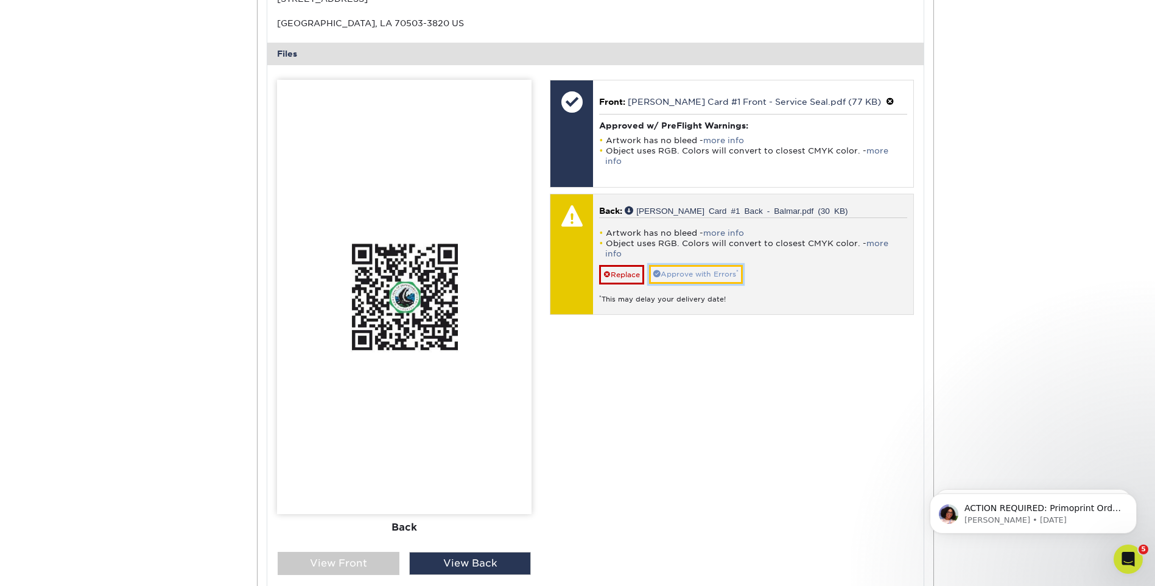
click at [706, 265] on link "Approve with Errors *" at bounding box center [696, 274] width 94 height 19
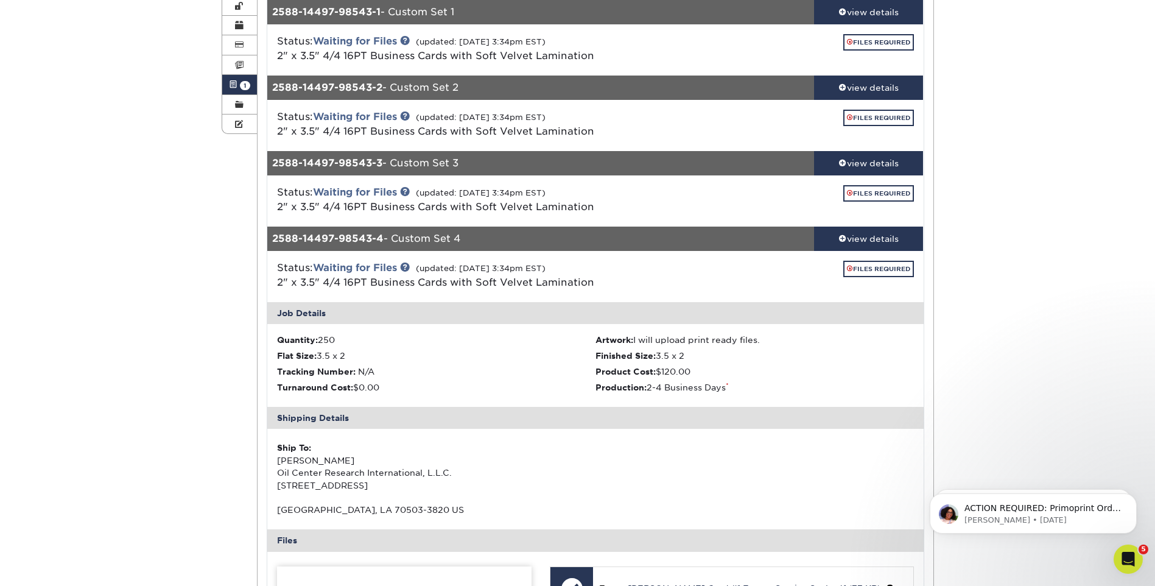
scroll to position [183, 0]
click at [885, 270] on link "FILES REQUIRED" at bounding box center [878, 269] width 71 height 16
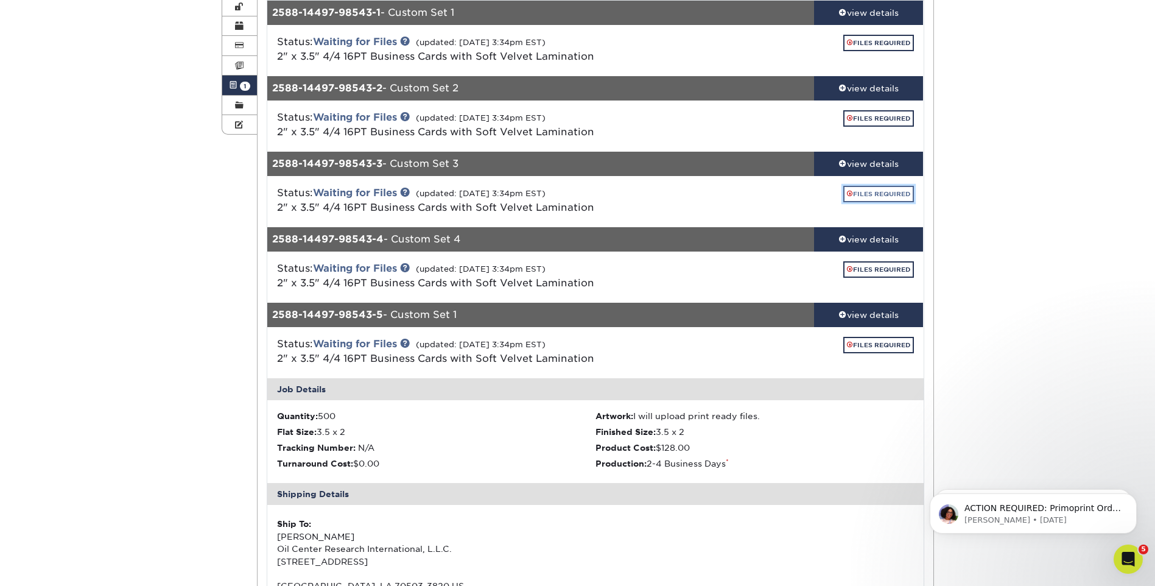
click at [870, 194] on link "FILES REQUIRED" at bounding box center [878, 194] width 71 height 16
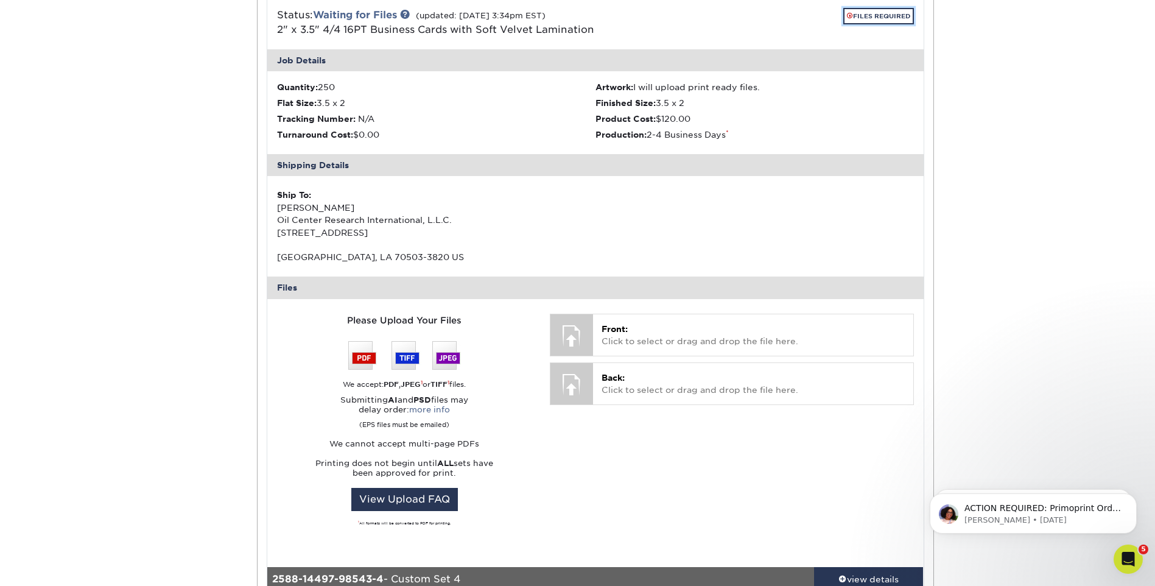
scroll to position [365, 0]
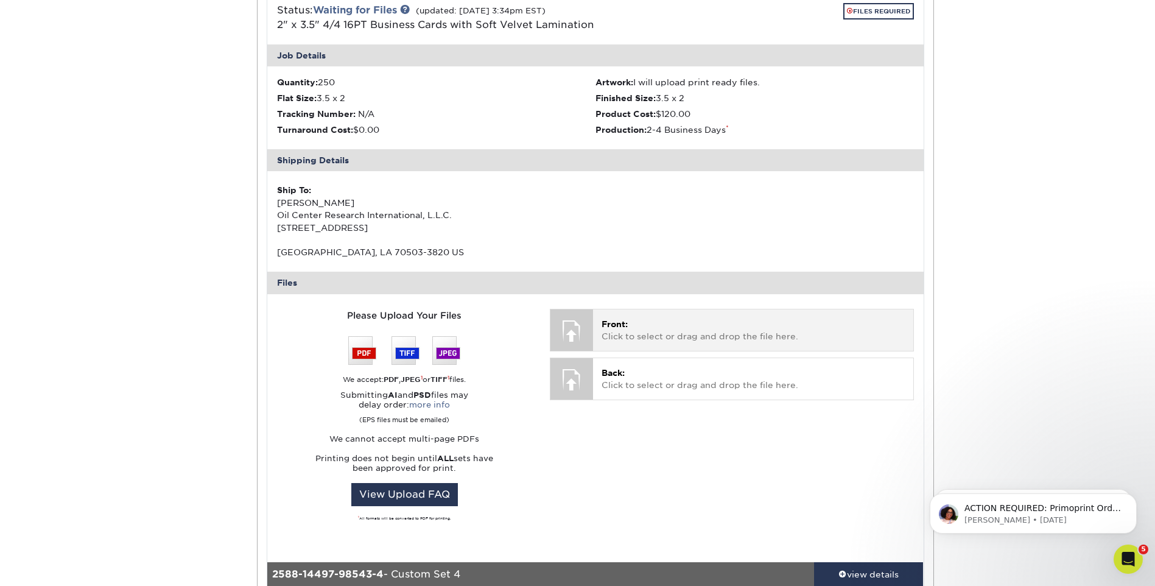
click at [693, 330] on p "Front: Click to select or drag and drop the file here." at bounding box center [753, 330] width 303 height 25
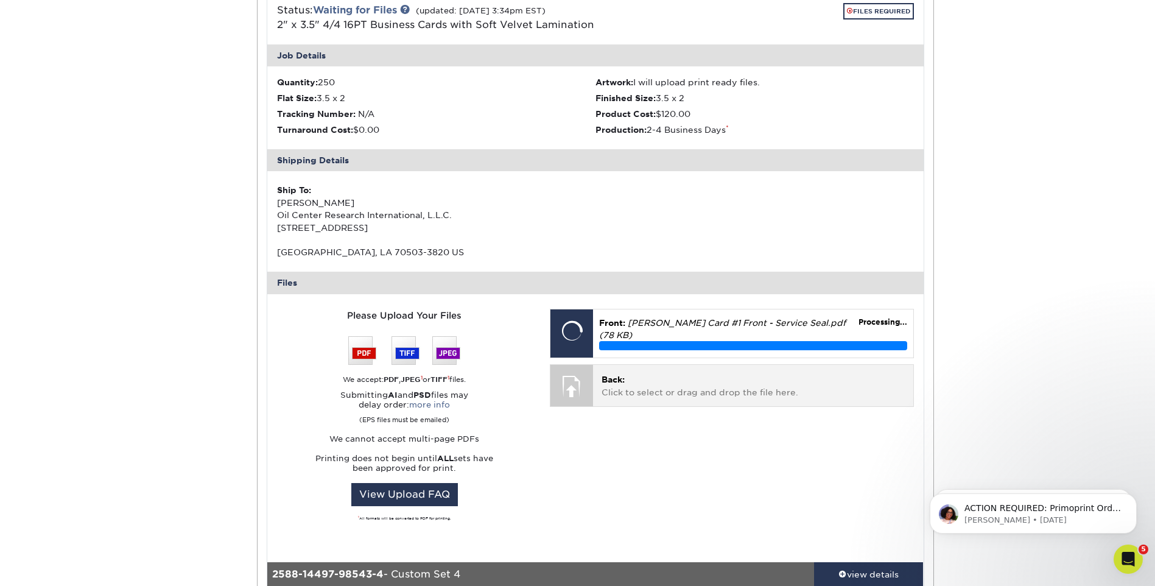
click at [697, 383] on p "Back: Click to select or drag and drop the file here." at bounding box center [753, 385] width 303 height 25
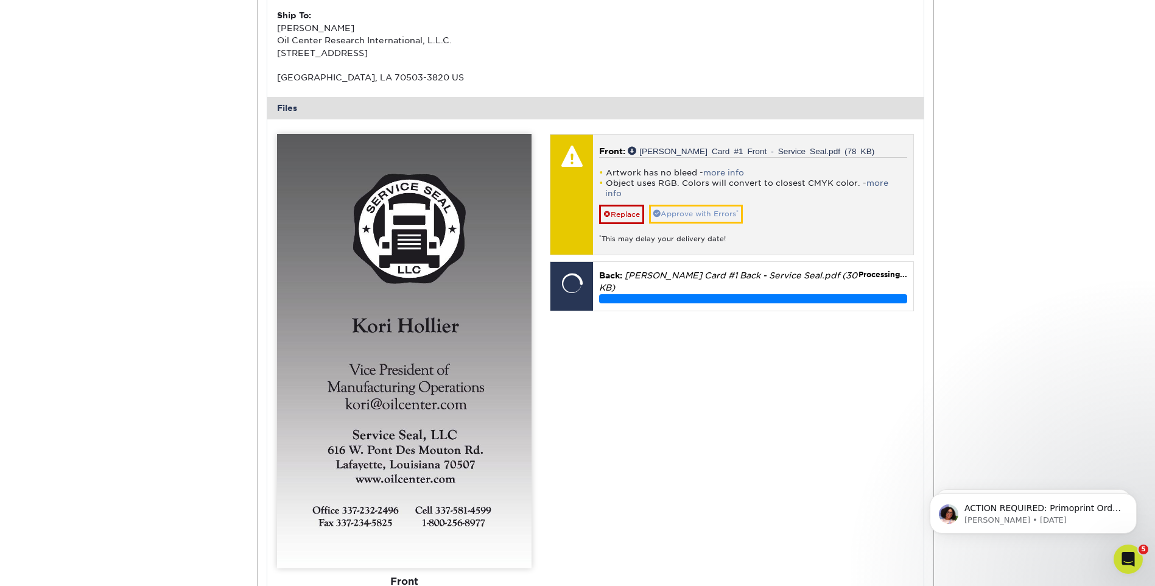
scroll to position [548, 0]
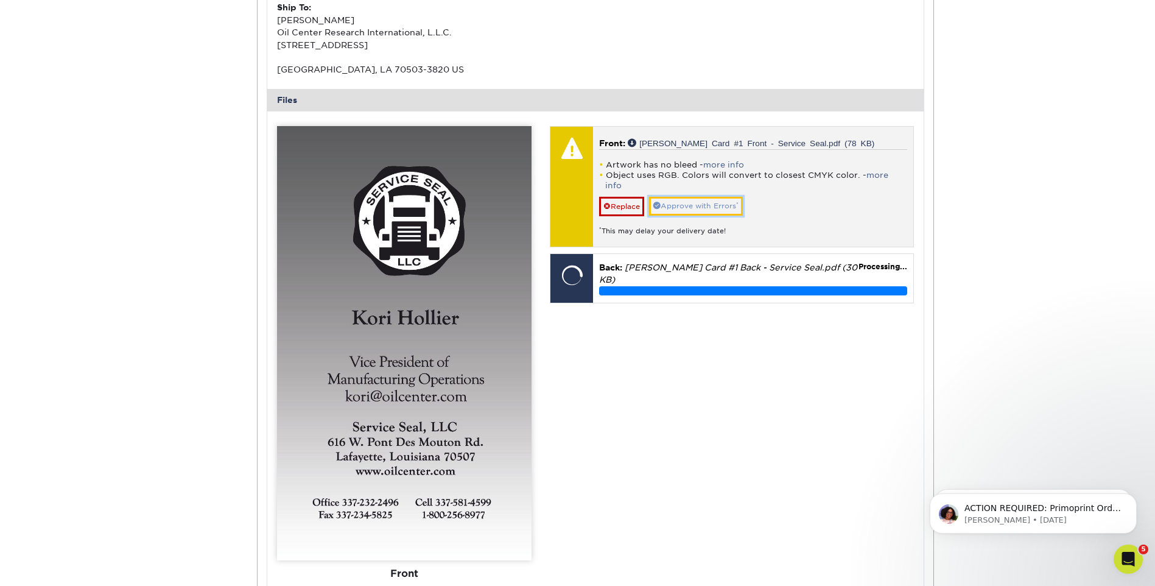
click at [683, 199] on link "Approve with Errors *" at bounding box center [696, 206] width 94 height 19
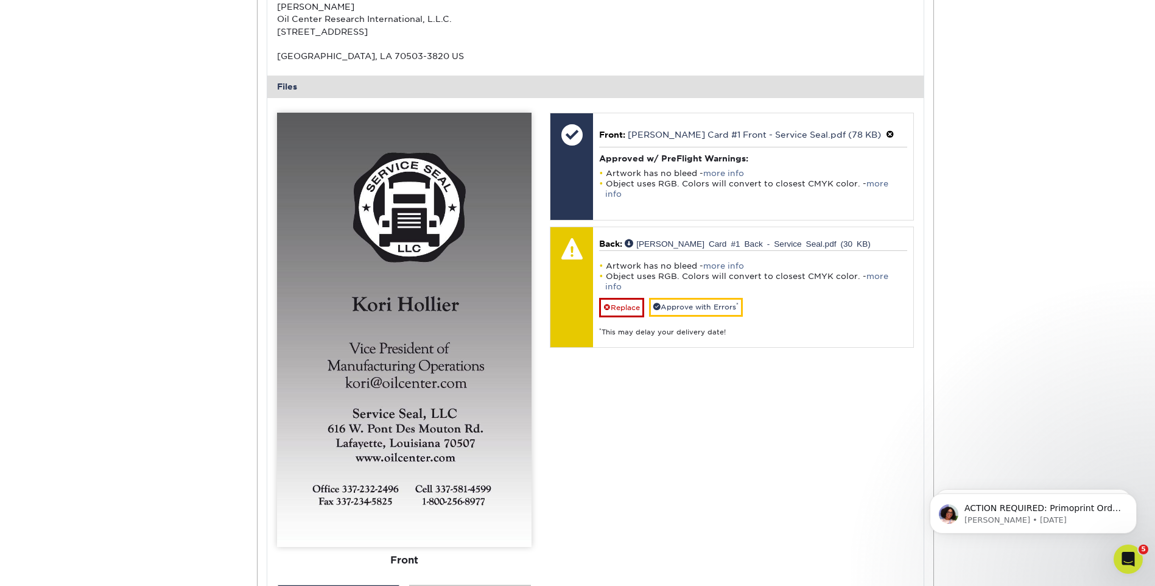
scroll to position [609, 0]
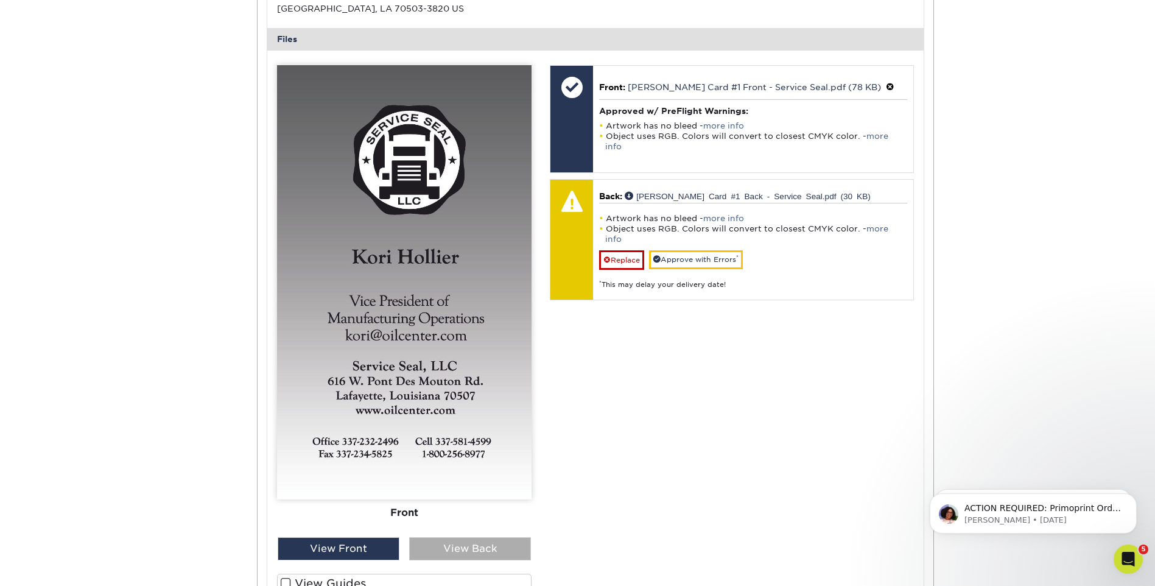
click at [448, 539] on div "View Back" at bounding box center [470, 548] width 122 height 23
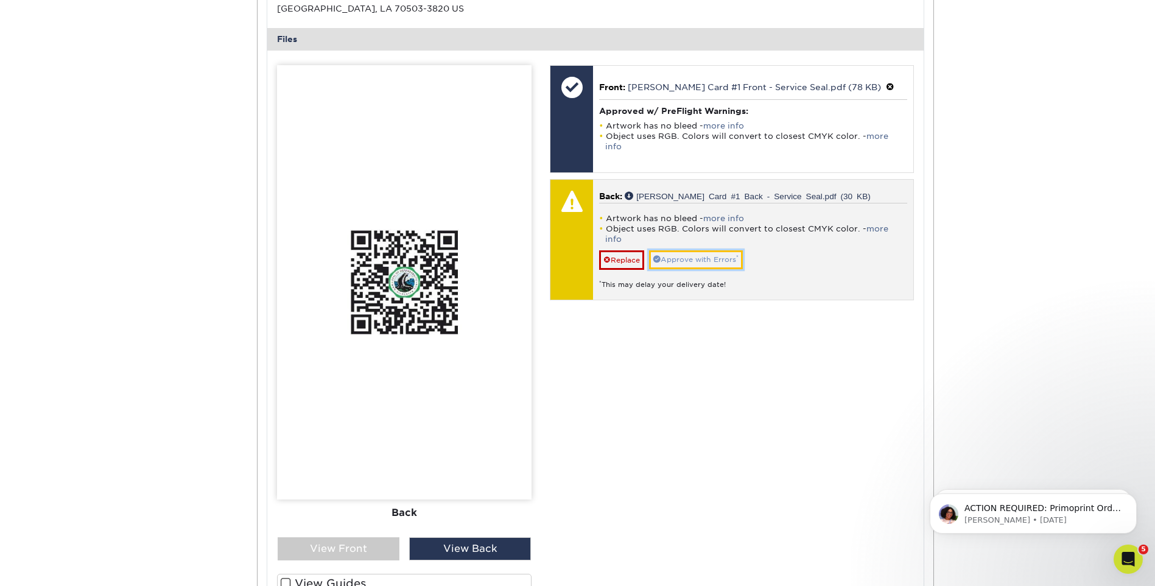
click at [700, 250] on link "Approve with Errors *" at bounding box center [696, 259] width 94 height 19
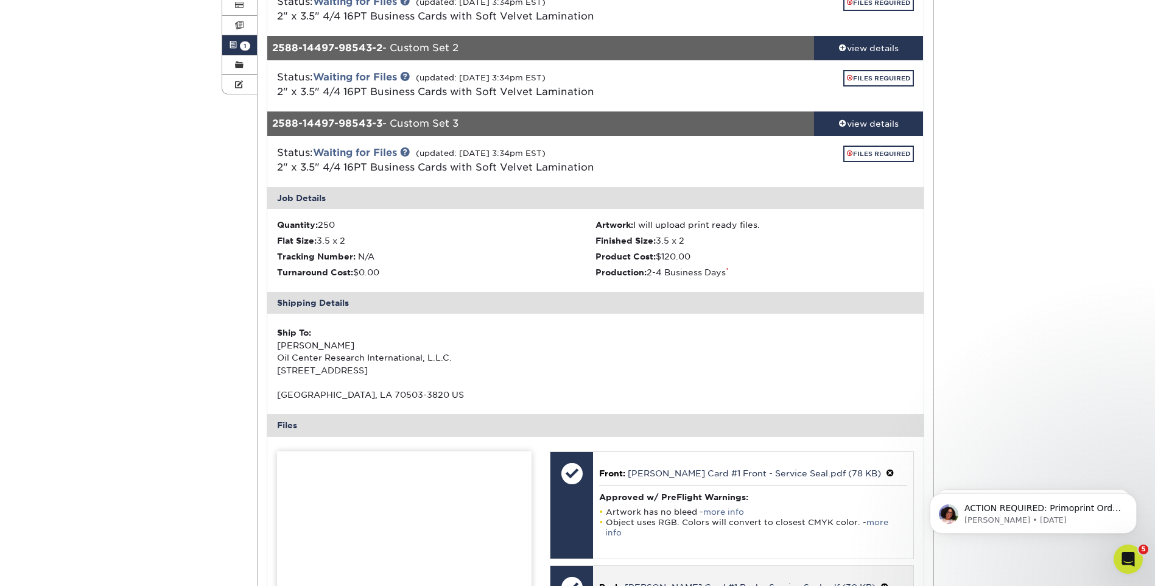
scroll to position [61, 0]
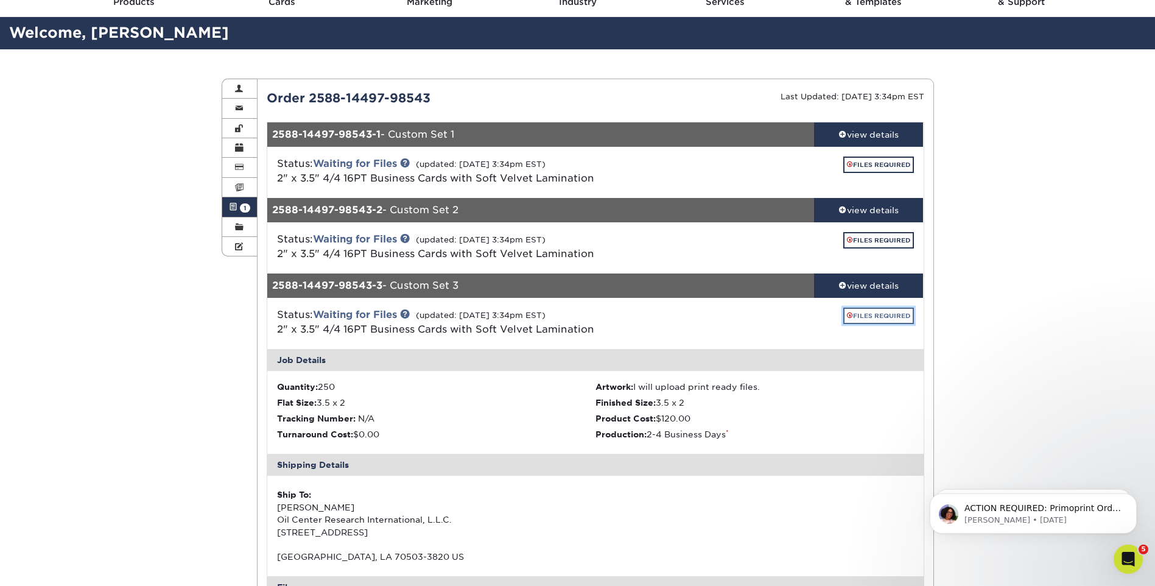
click at [881, 315] on link "FILES REQUIRED" at bounding box center [878, 315] width 71 height 16
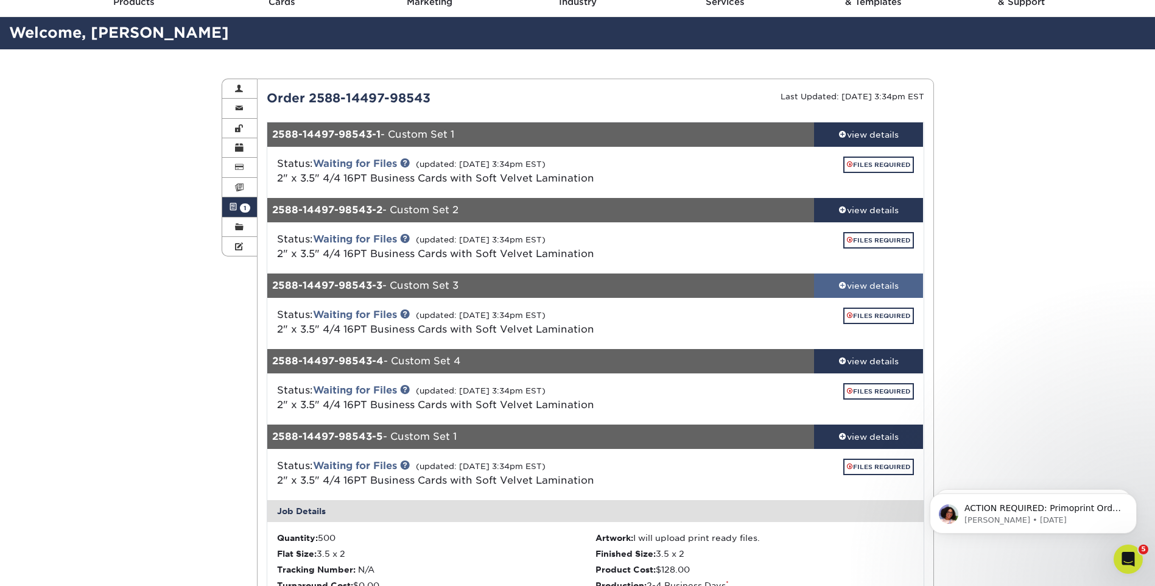
click at [854, 278] on link "view details" at bounding box center [869, 285] width 110 height 24
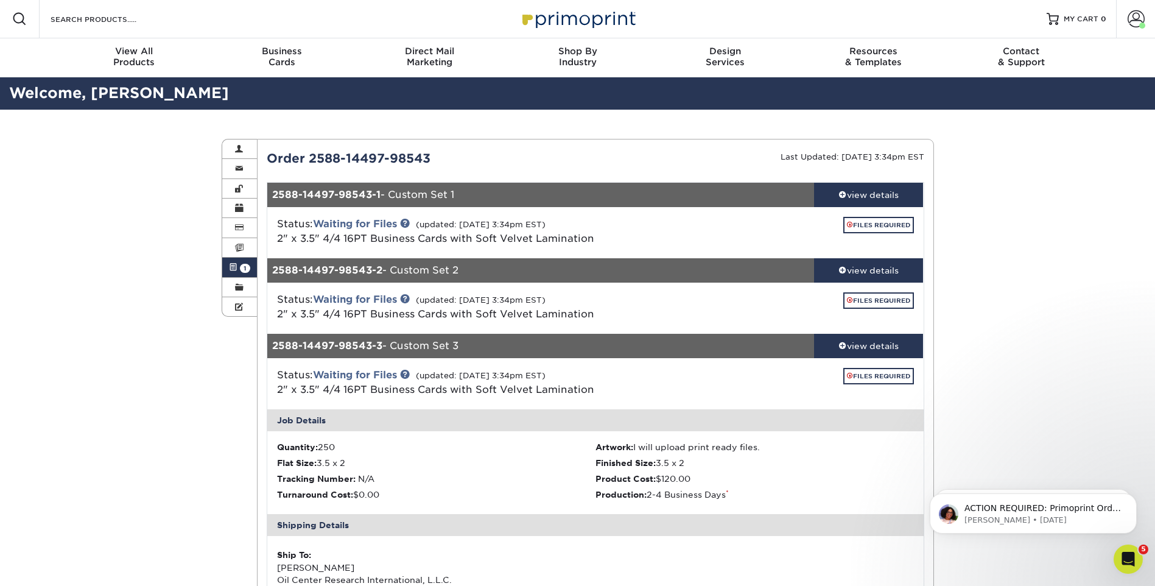
scroll to position [0, 0]
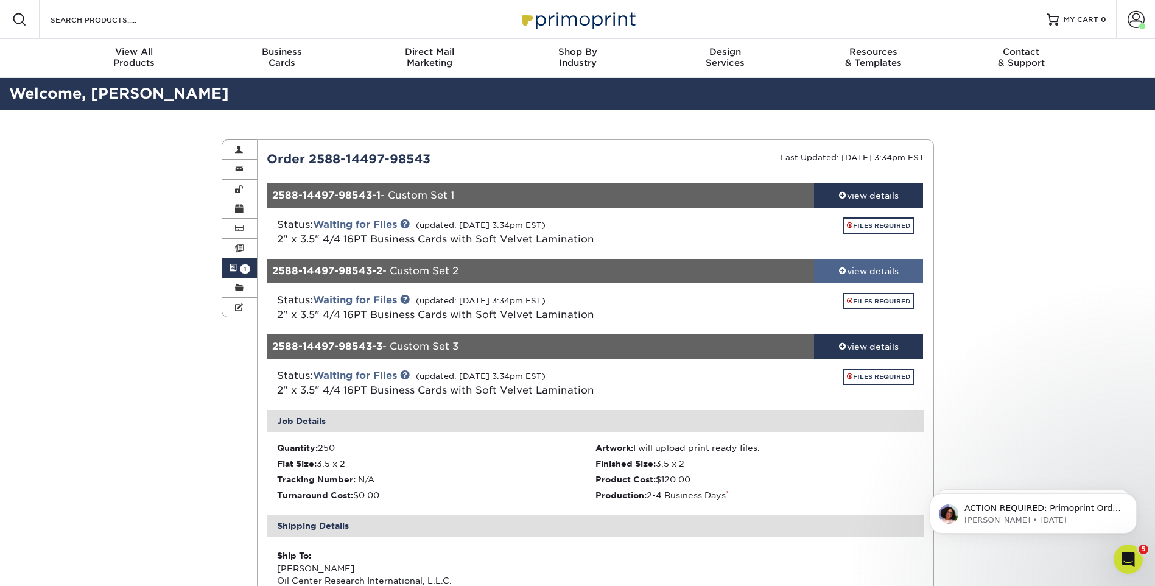
click at [853, 267] on div "view details" at bounding box center [869, 271] width 110 height 12
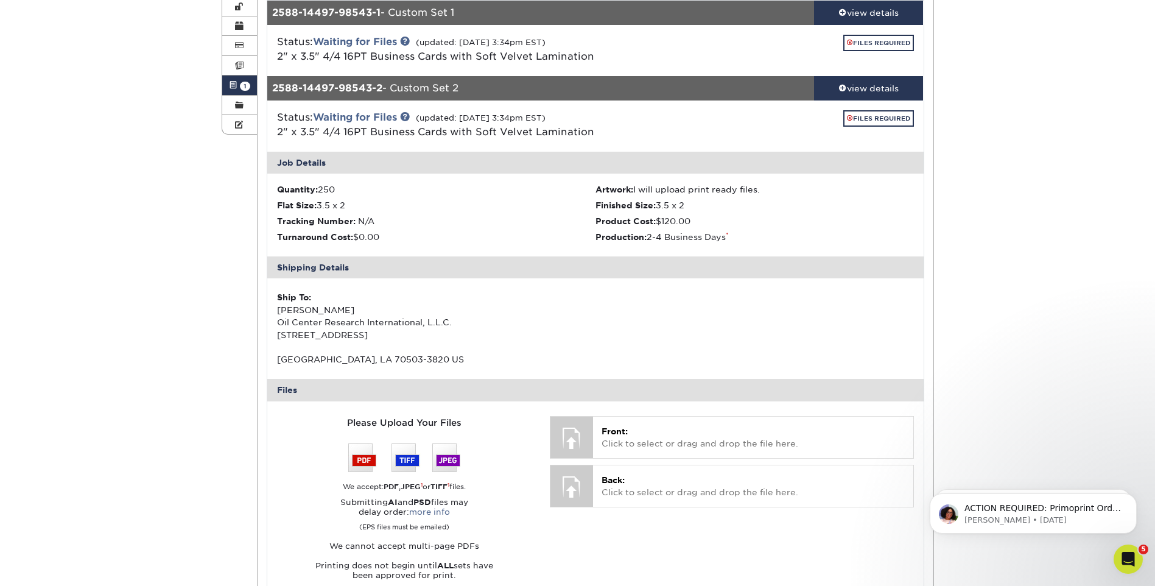
scroll to position [244, 0]
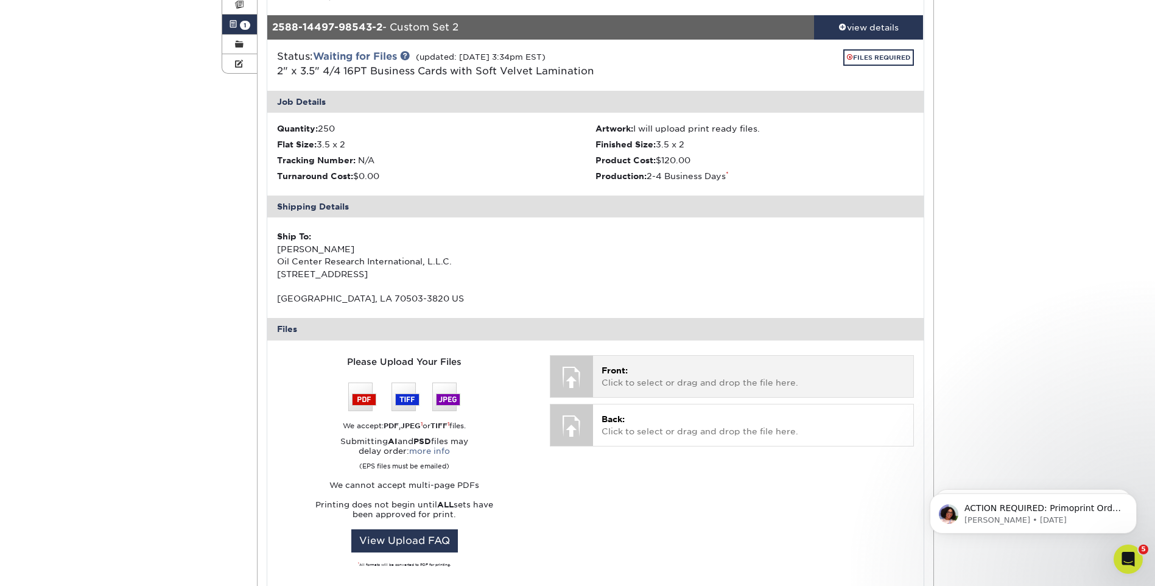
click at [676, 378] on p "Front: Click to select or drag and drop the file here." at bounding box center [753, 376] width 303 height 25
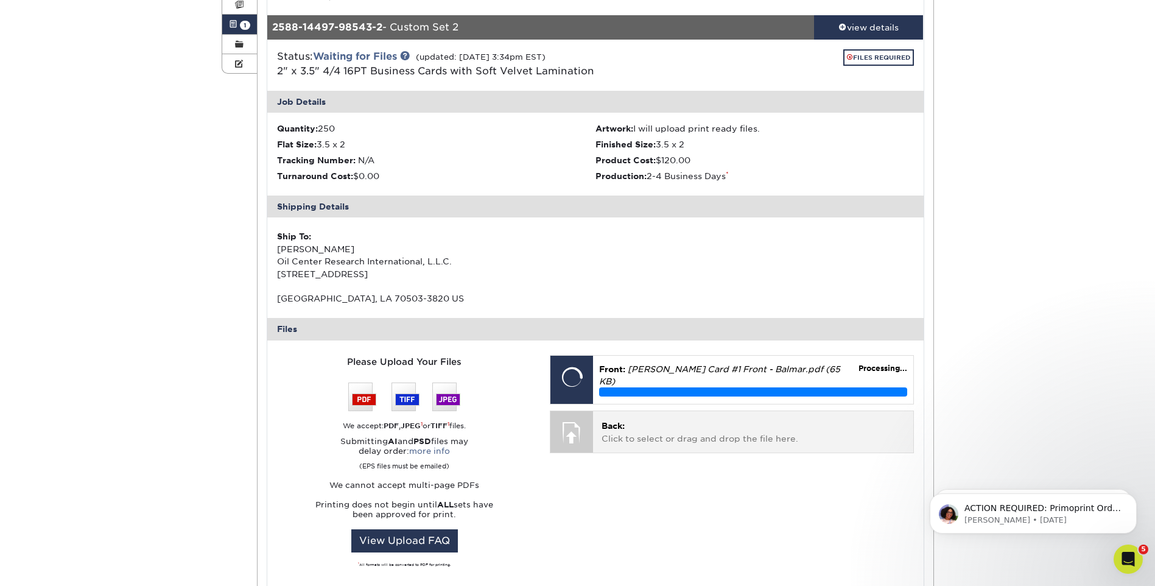
click at [667, 436] on p "Back: Click to select or drag and drop the file here." at bounding box center [753, 432] width 303 height 25
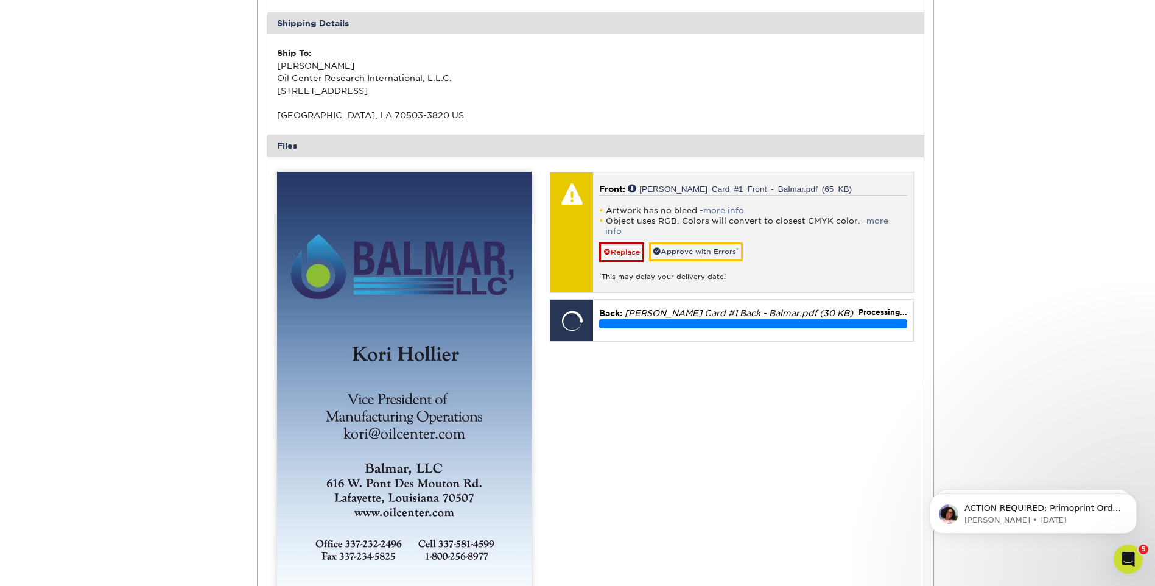
scroll to position [487, 0]
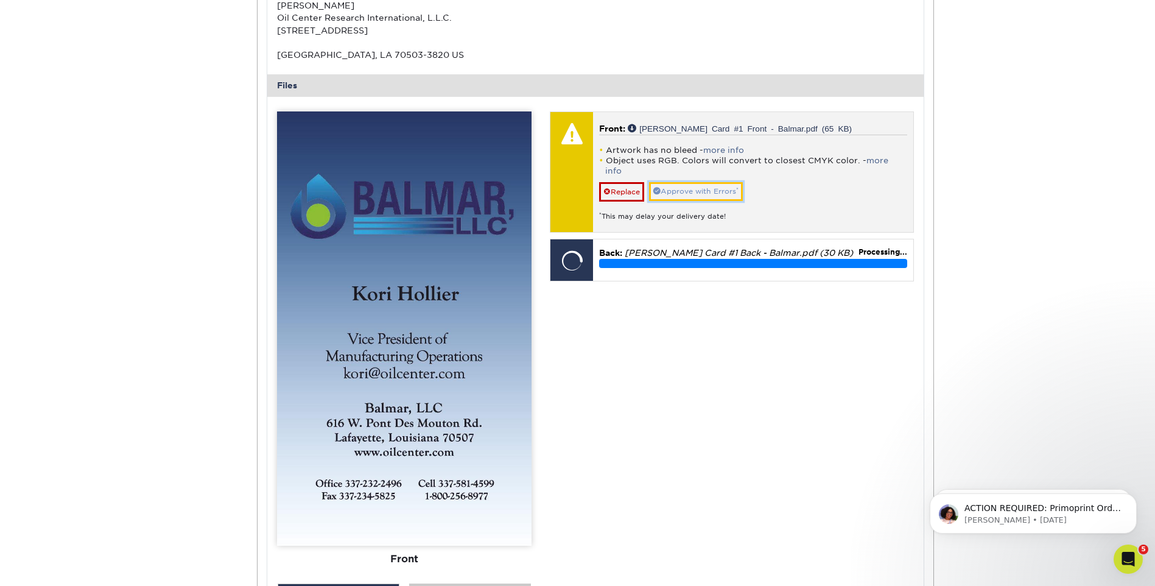
click at [703, 182] on link "Approve with Errors *" at bounding box center [696, 191] width 94 height 19
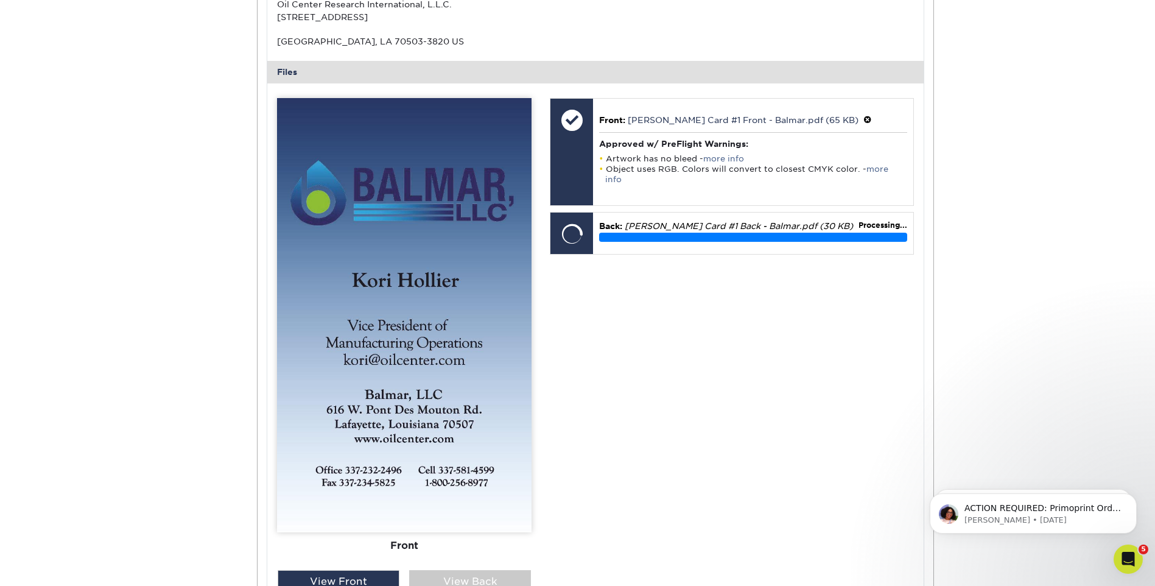
scroll to position [670, 0]
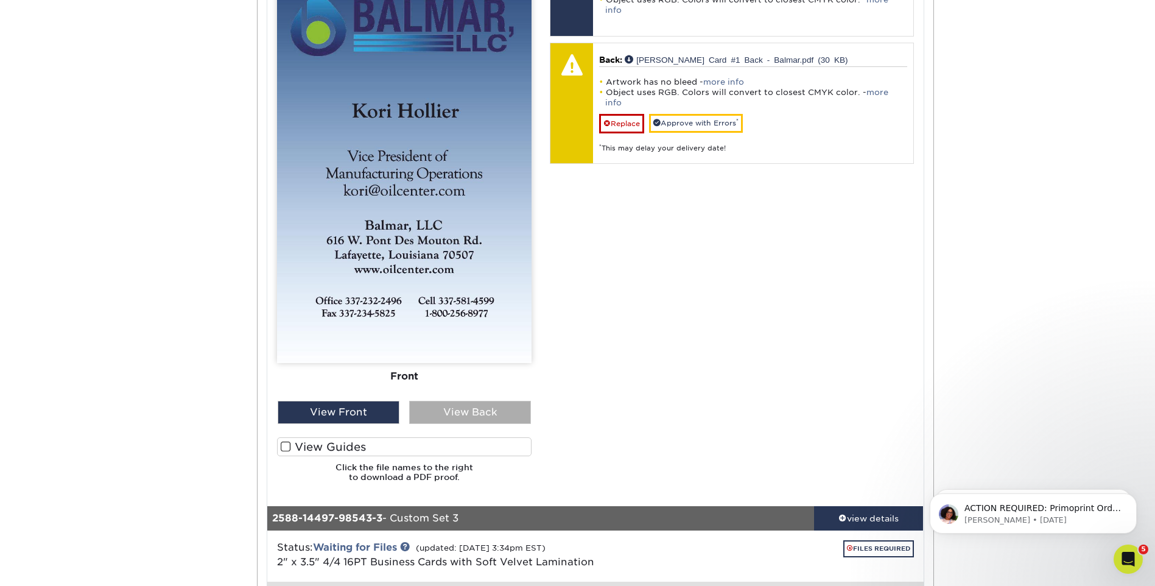
click at [488, 407] on div "View Back" at bounding box center [470, 412] width 122 height 23
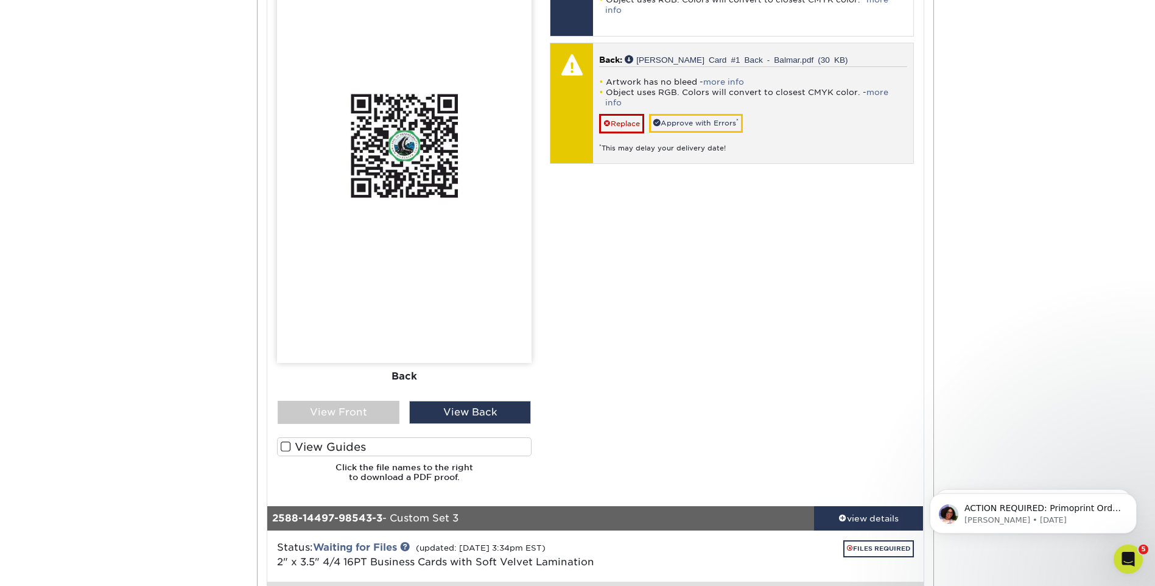
scroll to position [548, 0]
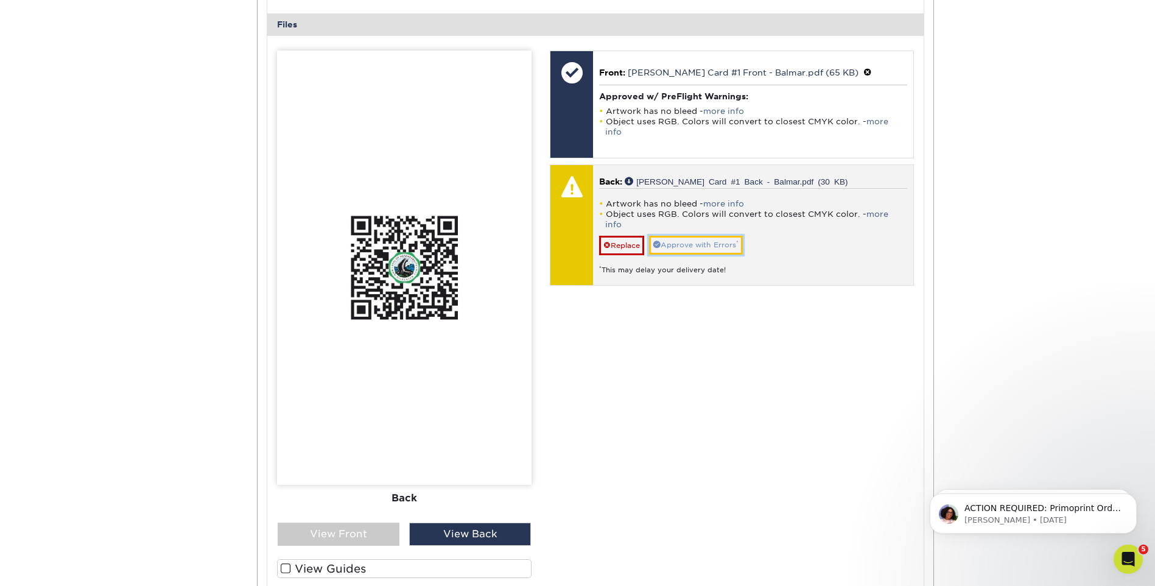
click at [715, 236] on link "Approve with Errors *" at bounding box center [696, 245] width 94 height 19
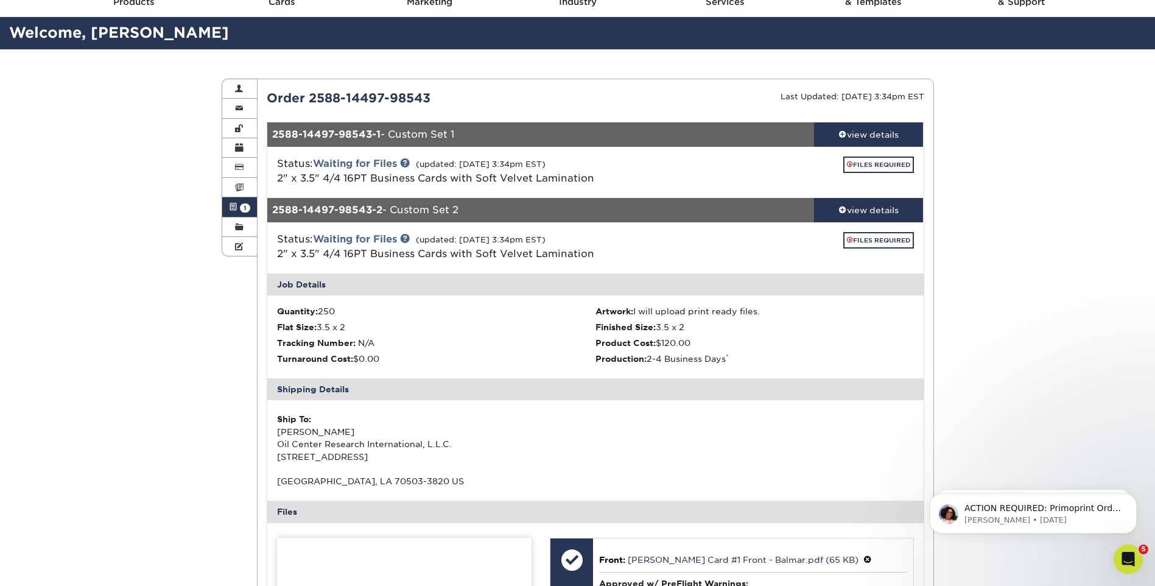
scroll to position [0, 0]
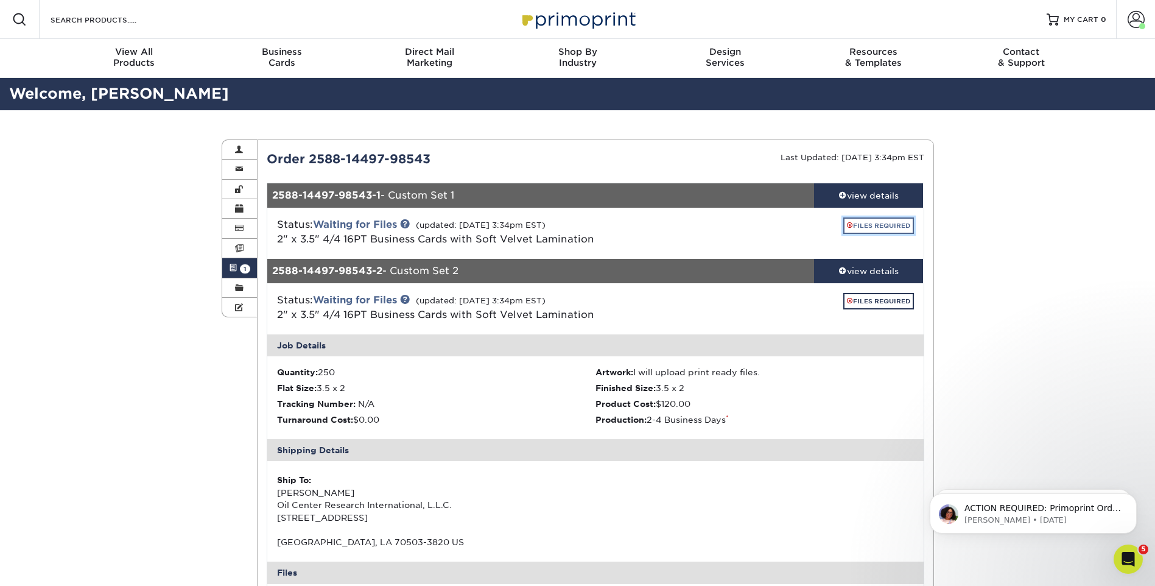
click at [890, 227] on link "FILES REQUIRED" at bounding box center [878, 225] width 71 height 16
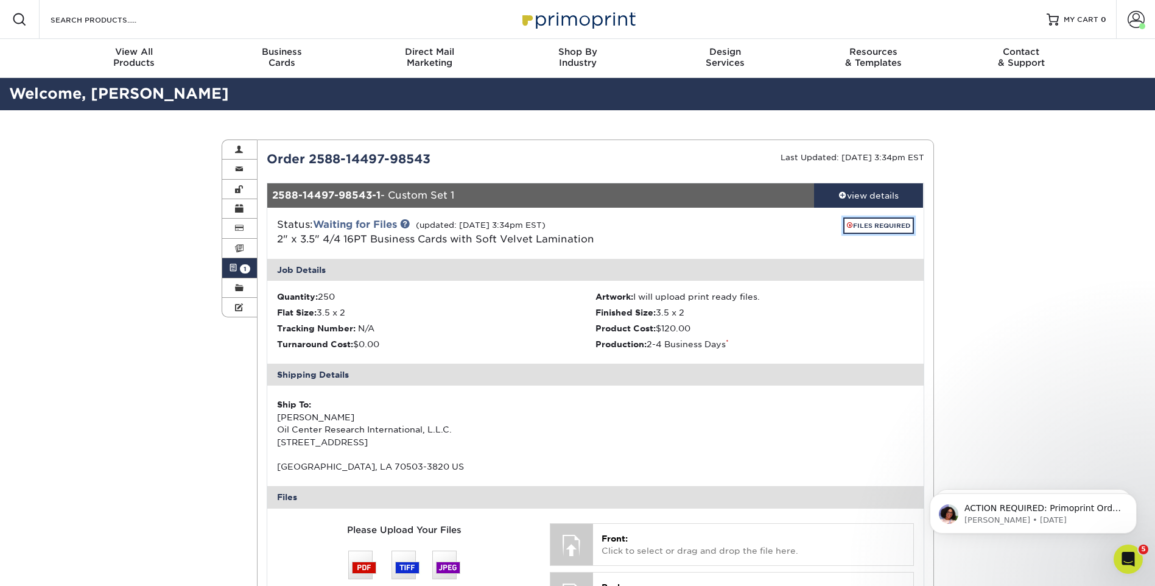
scroll to position [244, 0]
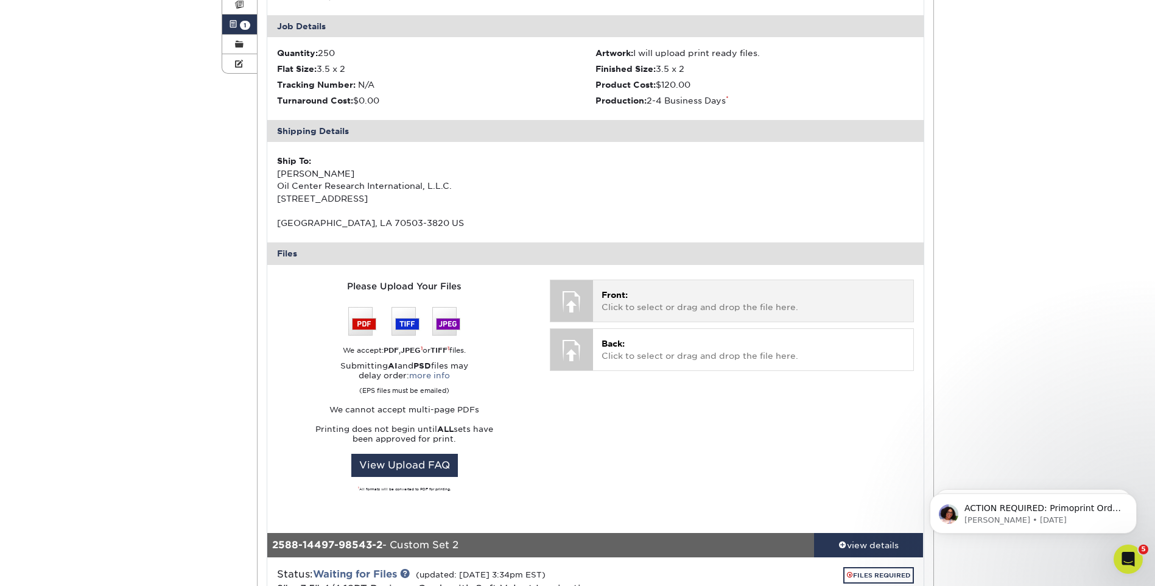
click at [694, 300] on p "Front: Click to select or drag and drop the file here." at bounding box center [753, 301] width 303 height 25
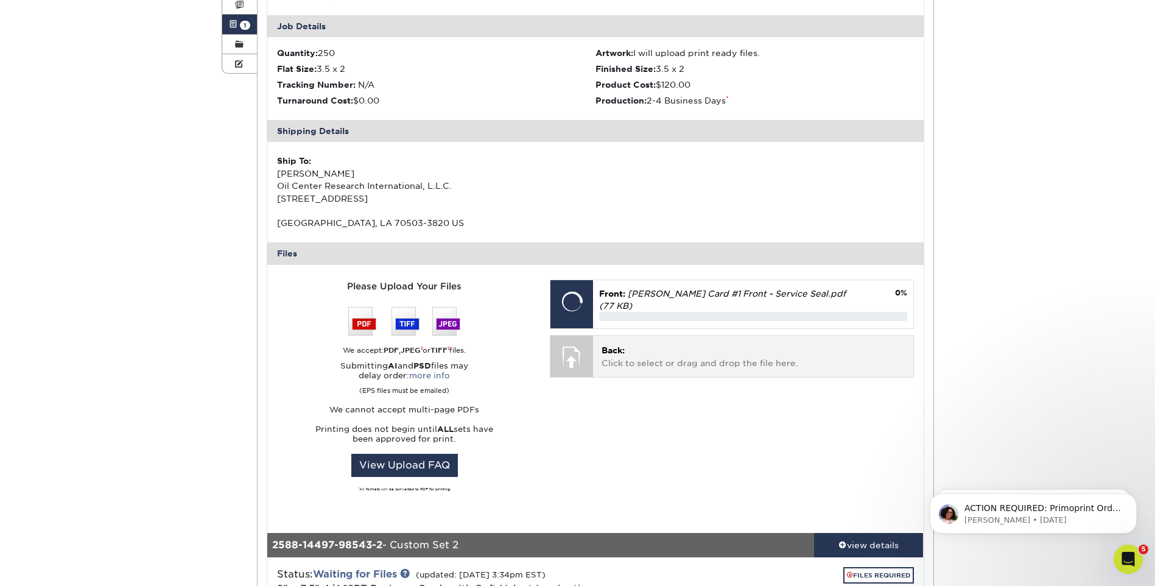
click at [622, 358] on p "Back: Click to select or drag and drop the file here." at bounding box center [753, 356] width 303 height 25
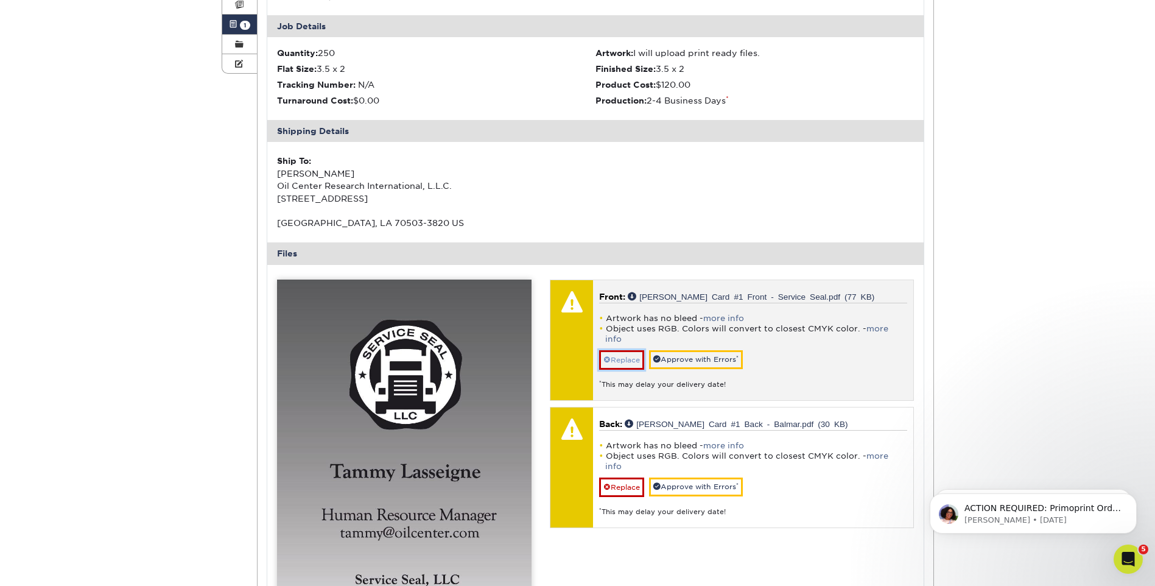
click at [624, 354] on link "Replace" at bounding box center [621, 359] width 45 height 19
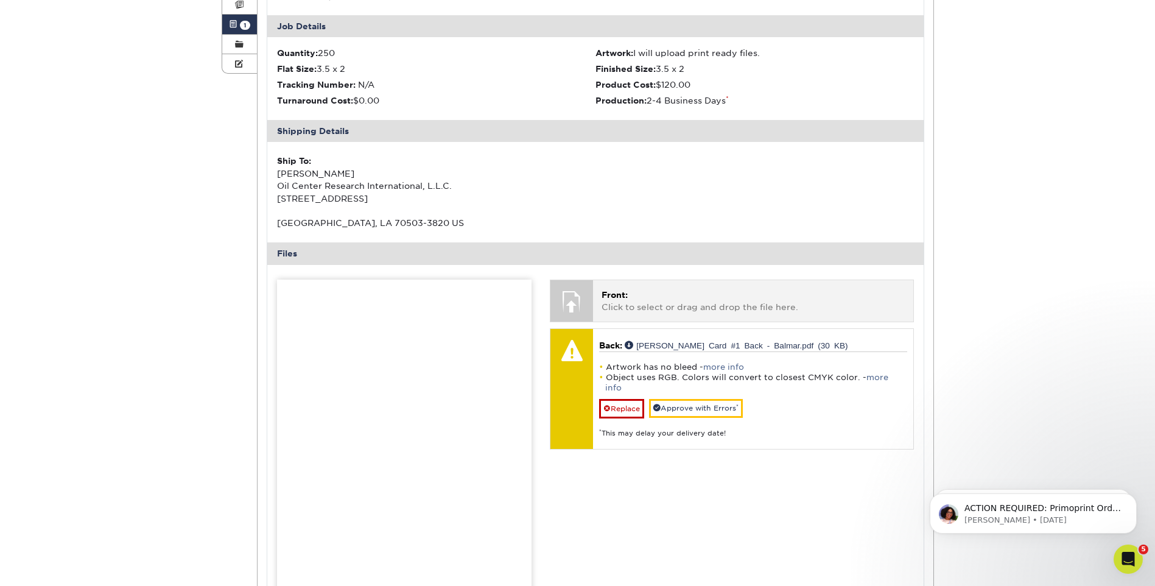
click at [624, 307] on p "Front: Click to select or drag and drop the file here." at bounding box center [753, 301] width 303 height 25
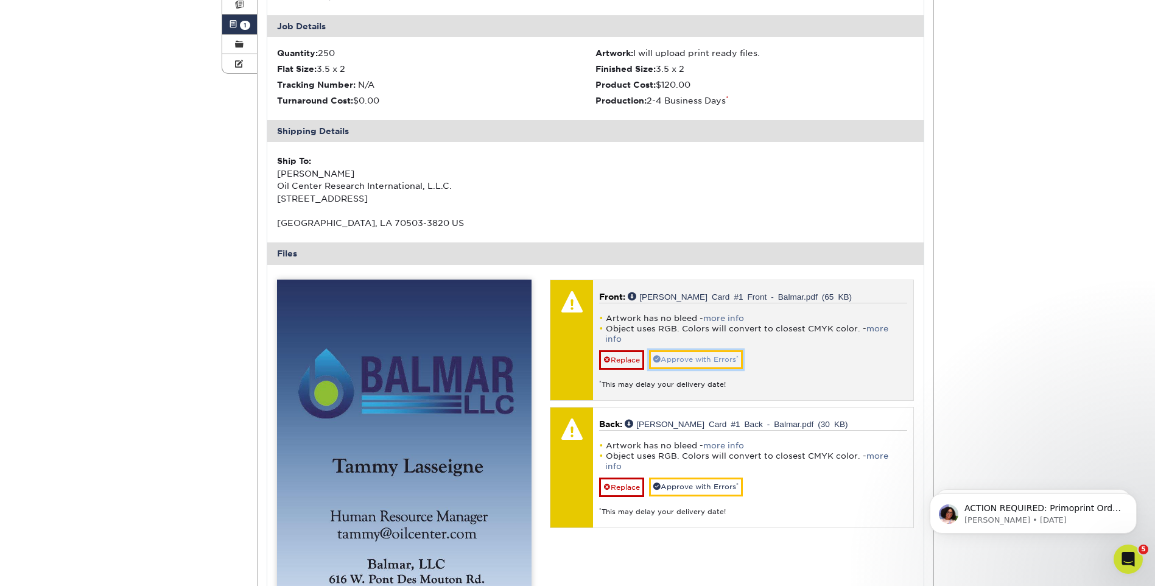
click at [683, 350] on link "Approve with Errors *" at bounding box center [696, 359] width 94 height 19
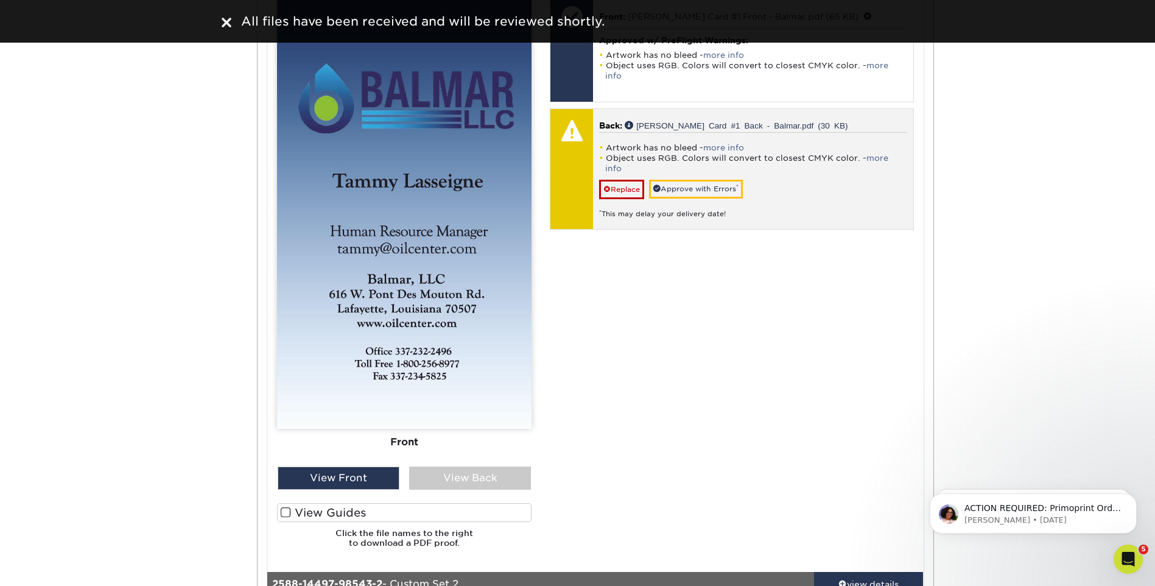
scroll to position [548, 0]
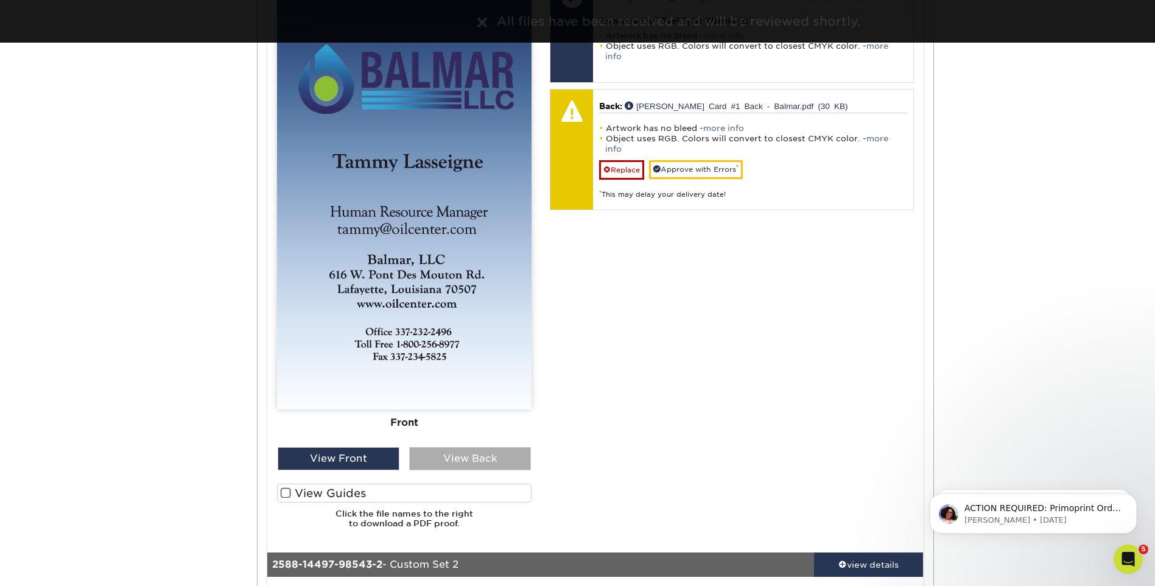
click at [496, 449] on div "View Back" at bounding box center [470, 458] width 122 height 23
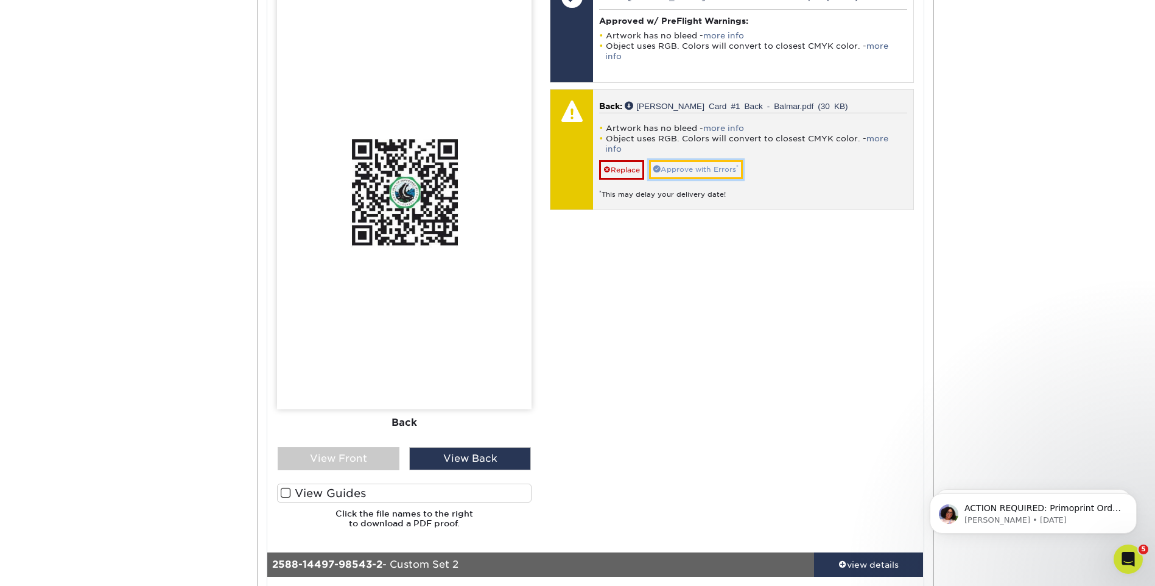
click at [734, 160] on link "Approve with Errors *" at bounding box center [696, 169] width 94 height 19
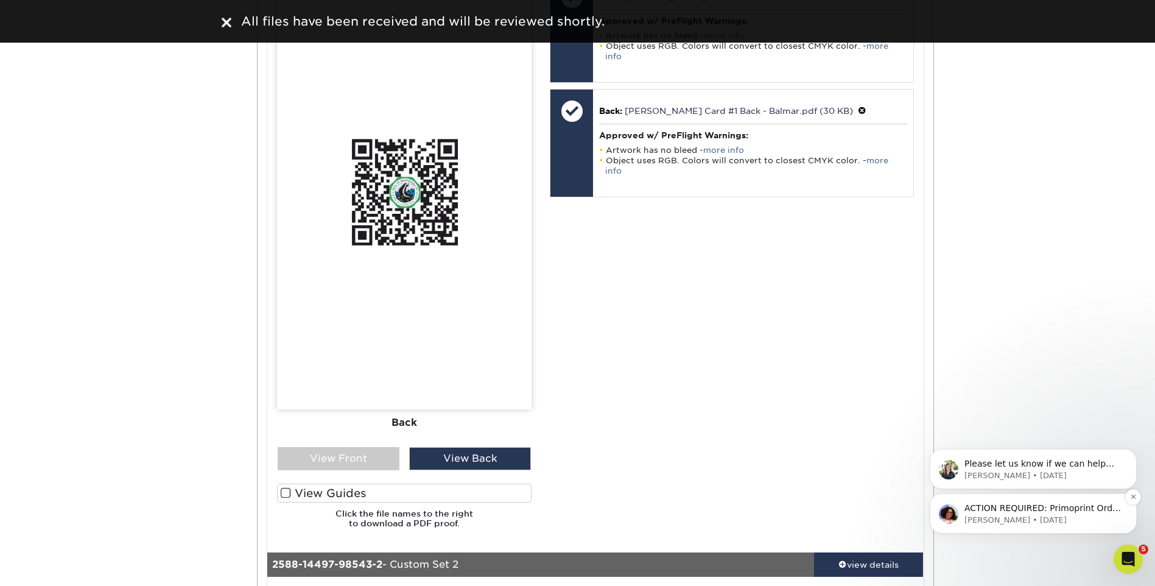
click at [1102, 525] on p "[PERSON_NAME] • [DATE]" at bounding box center [1042, 519] width 157 height 11
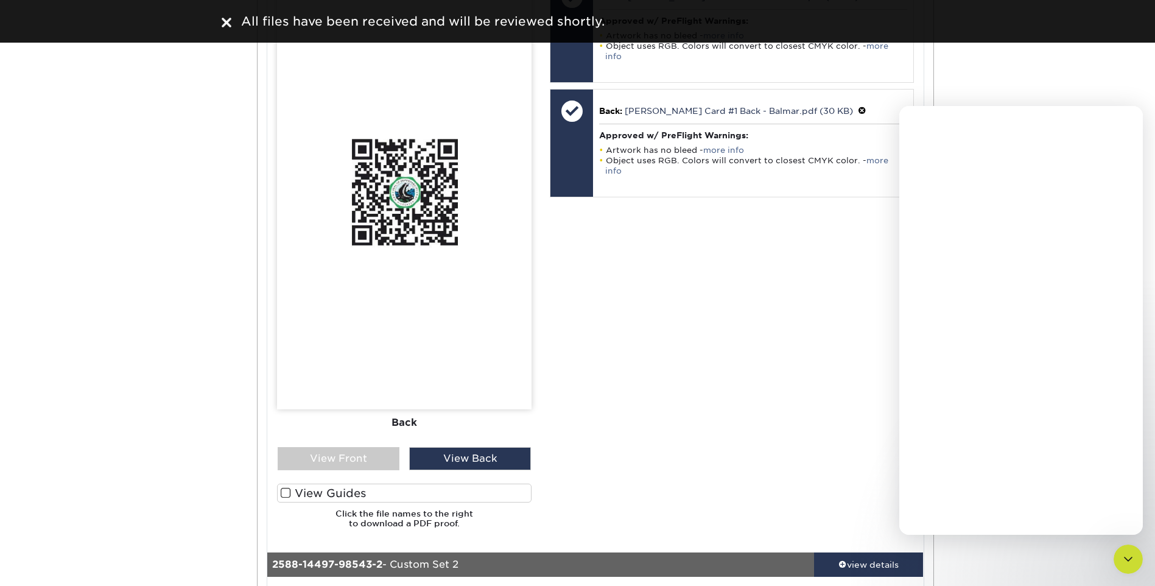
scroll to position [0, 0]
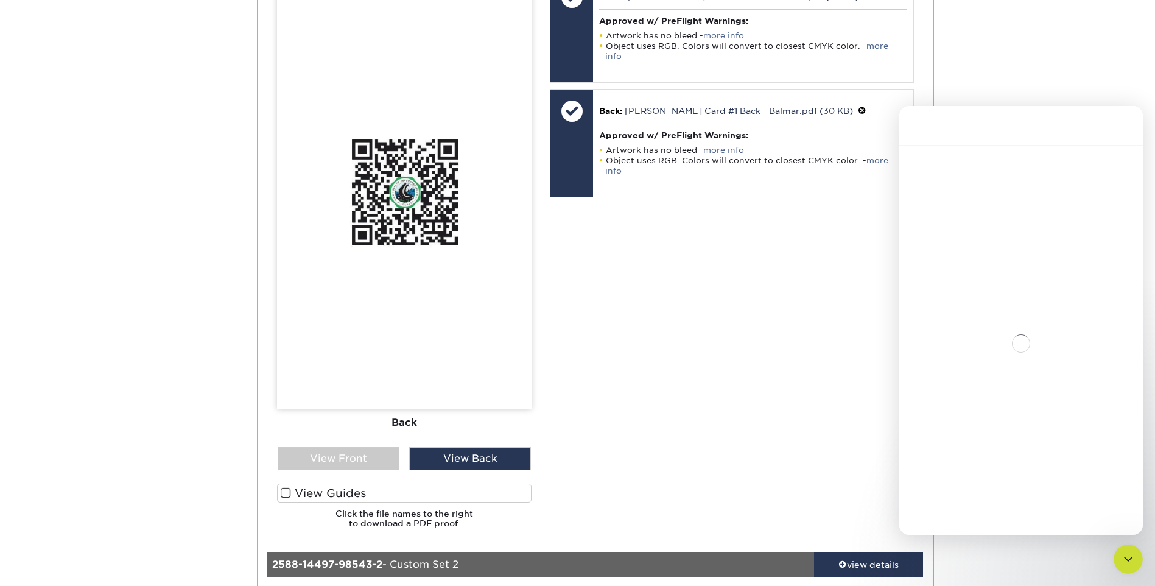
click at [1131, 549] on div "Close Intercom Messenger" at bounding box center [1128, 558] width 29 height 29
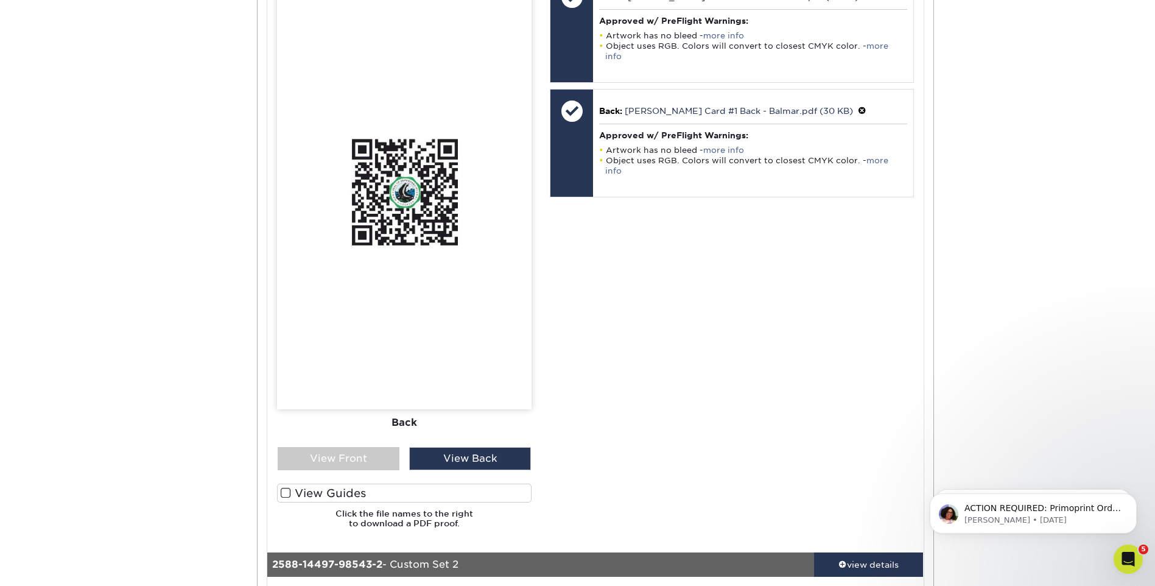
scroll to position [6, 0]
click at [1128, 553] on icon "Open Intercom Messenger" at bounding box center [1129, 559] width 20 height 20
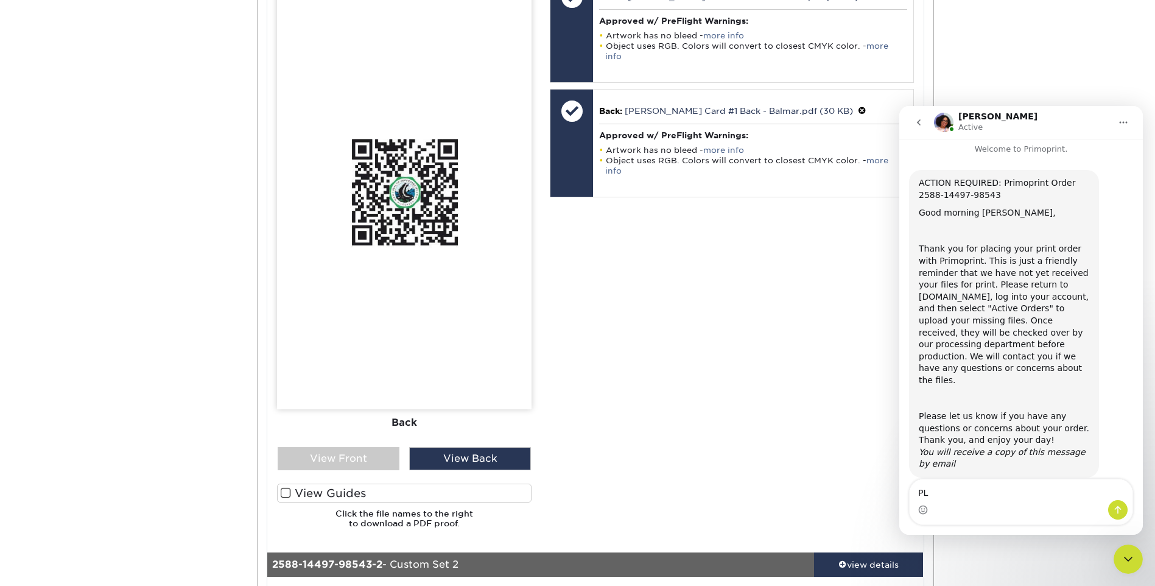
type textarea "P"
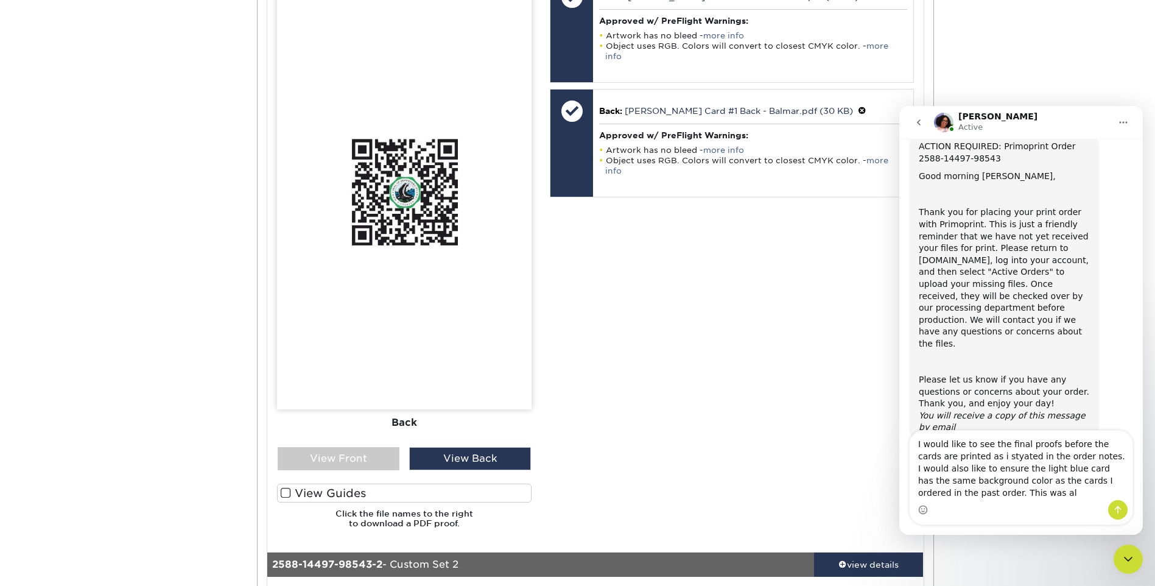
scroll to position [55, 0]
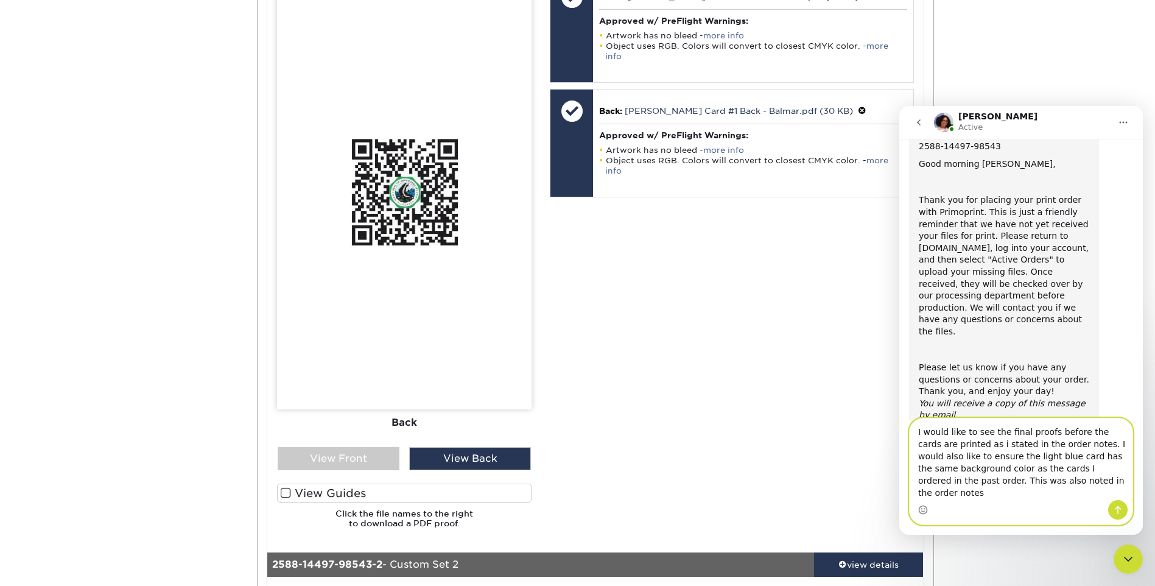
type textarea "I would like to see the final proofs before the cards are printed as i stated i…"
click at [1120, 509] on icon "Send a message…" at bounding box center [1118, 510] width 7 height 8
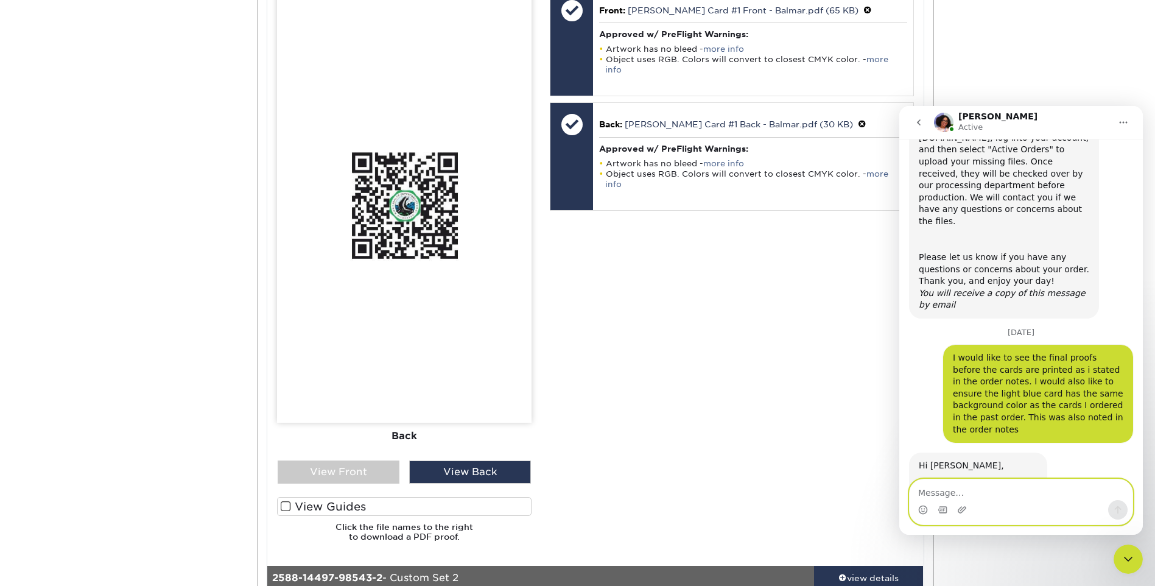
scroll to position [220, 0]
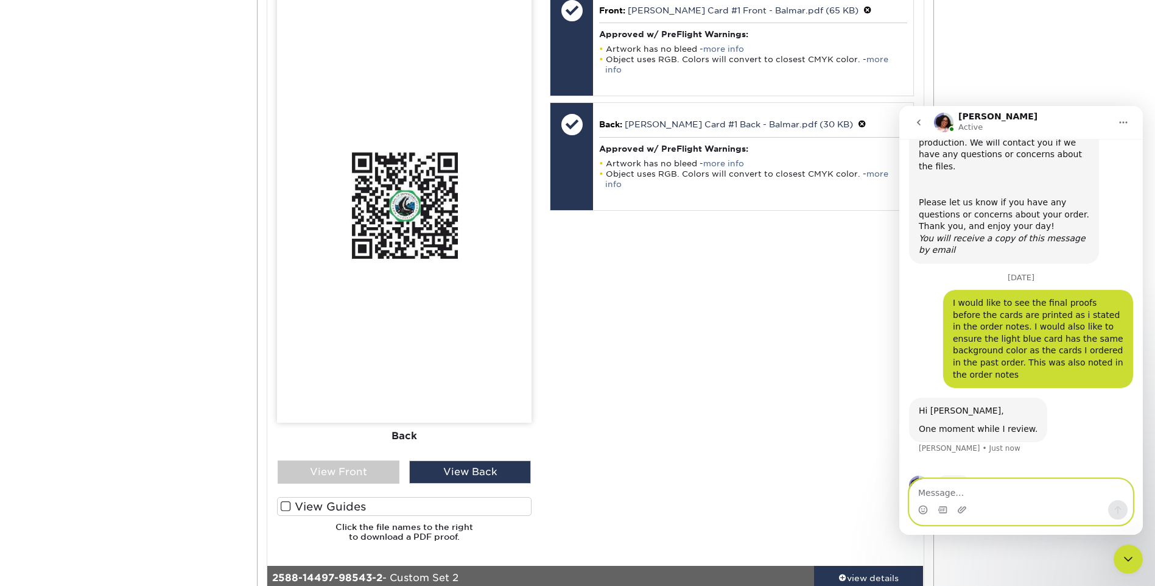
click at [1009, 497] on textarea "Message…" at bounding box center [1021, 489] width 223 height 21
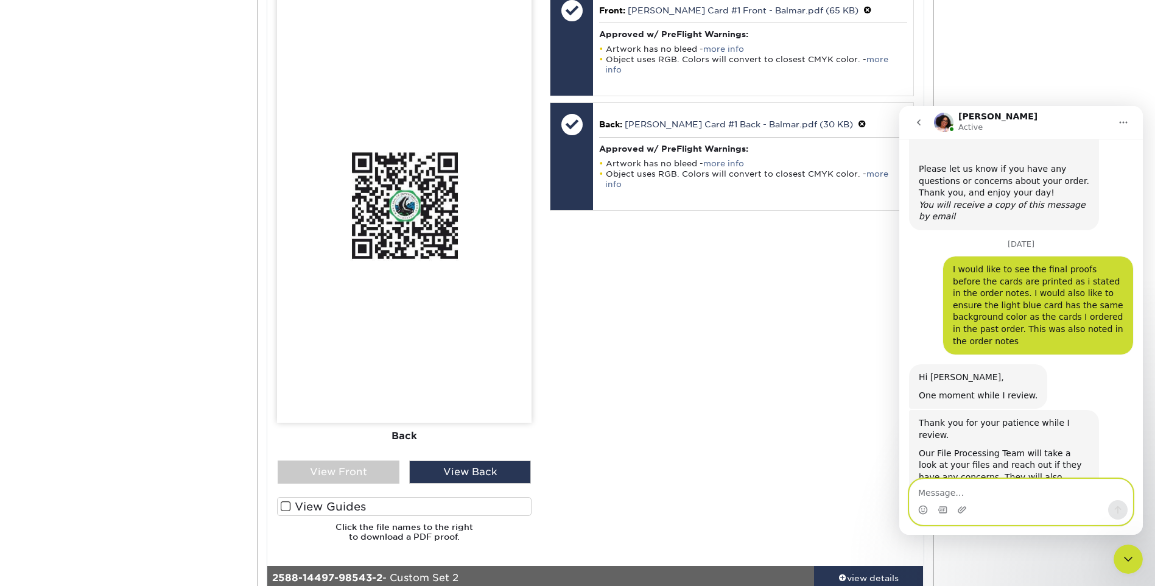
scroll to position [255, 0]
type textarea "Perfect, Thank you!"
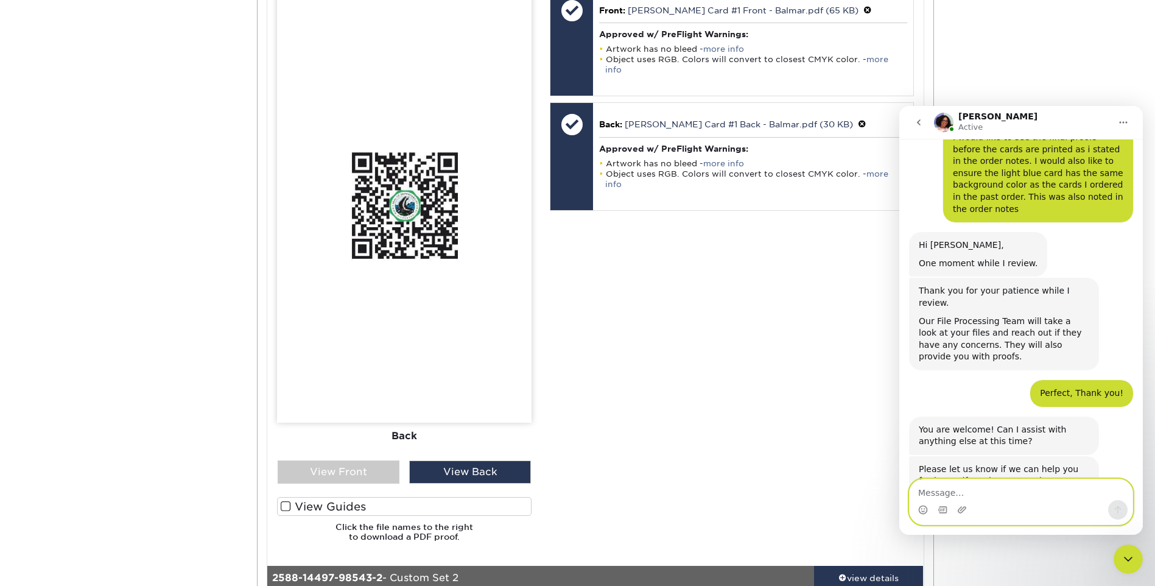
scroll to position [396, 0]
